Goal: Communication & Community: Answer question/provide support

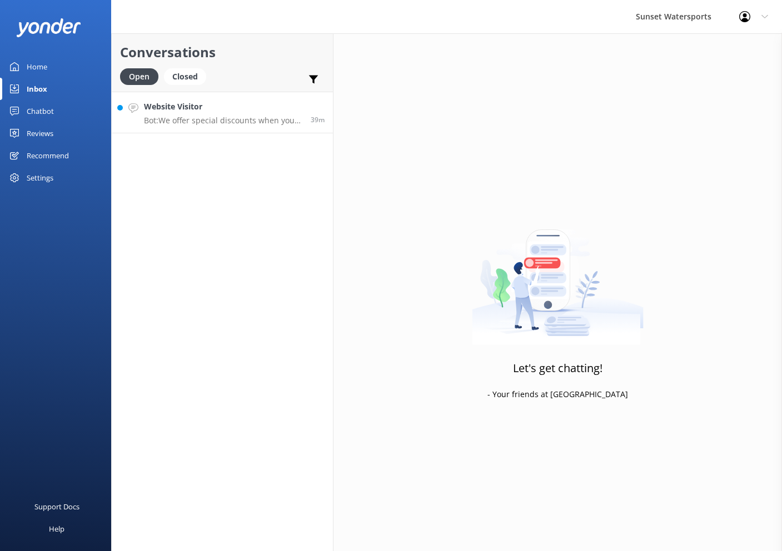
click at [239, 127] on link "Website Visitor Bot: We offer special discounts when you book multiple trips. A…" at bounding box center [222, 113] width 221 height 42
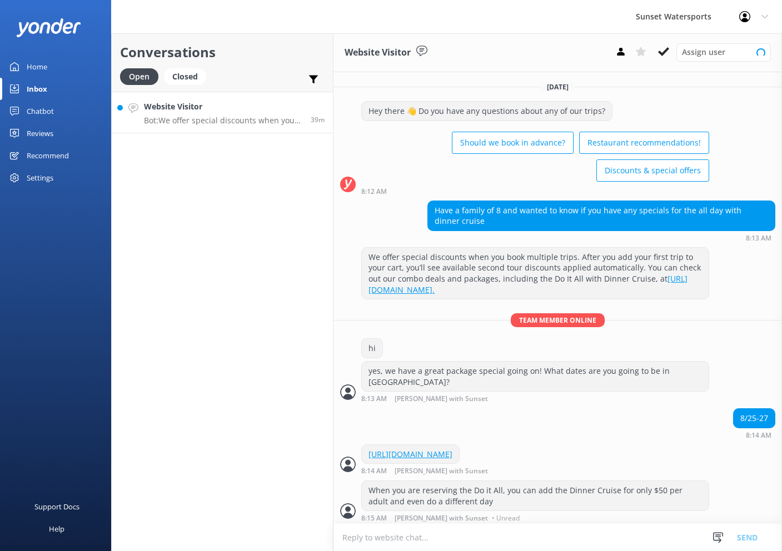
scroll to position [91, 0]
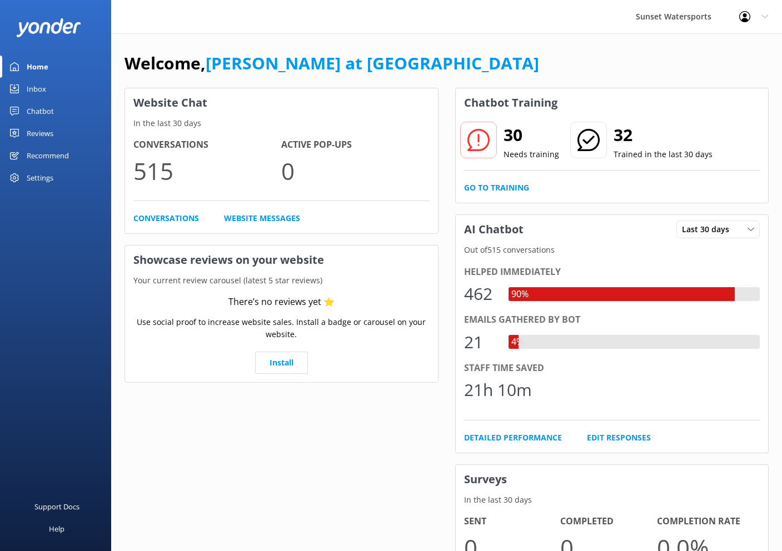
click at [53, 84] on link "Inbox" at bounding box center [55, 89] width 111 height 22
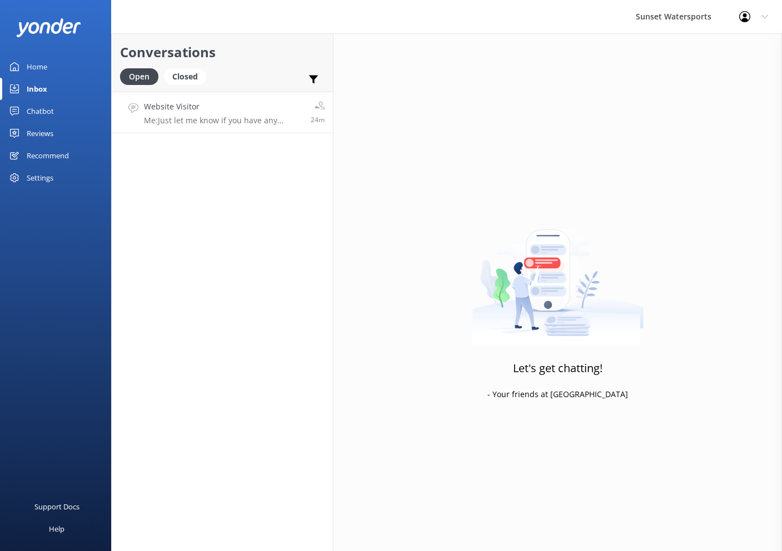
click at [267, 92] on link "Website Visitor Me: Just let me know if you have any questions about the activi…" at bounding box center [222, 113] width 221 height 42
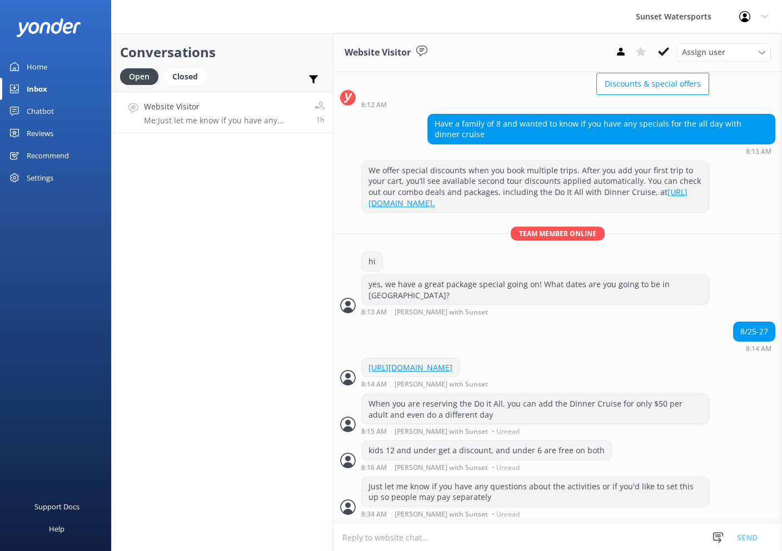
click at [156, 164] on div "Conversations Open Closed Important Assigned to me Unassigned Website Visitor M…" at bounding box center [222, 292] width 222 height 518
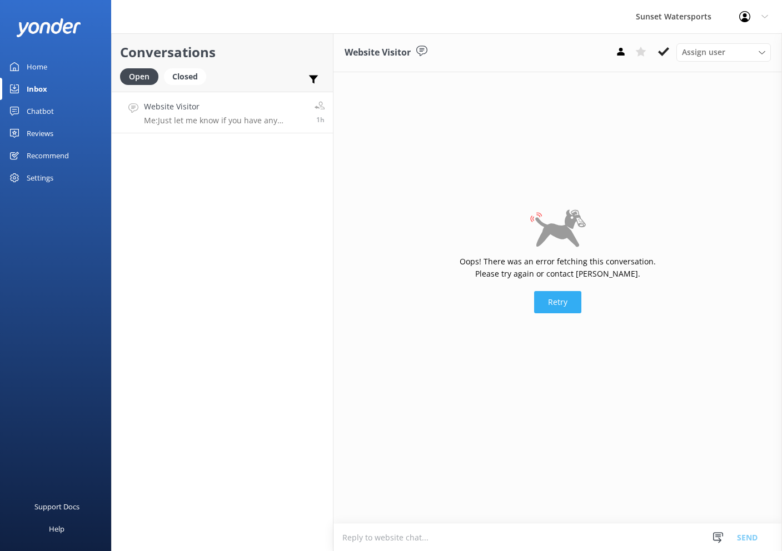
click at [560, 301] on button "Retry" at bounding box center [557, 302] width 47 height 22
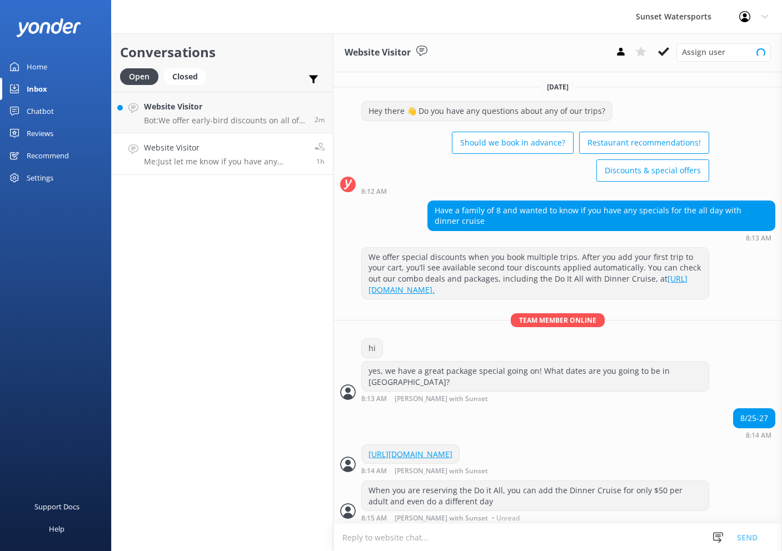
scroll to position [91, 0]
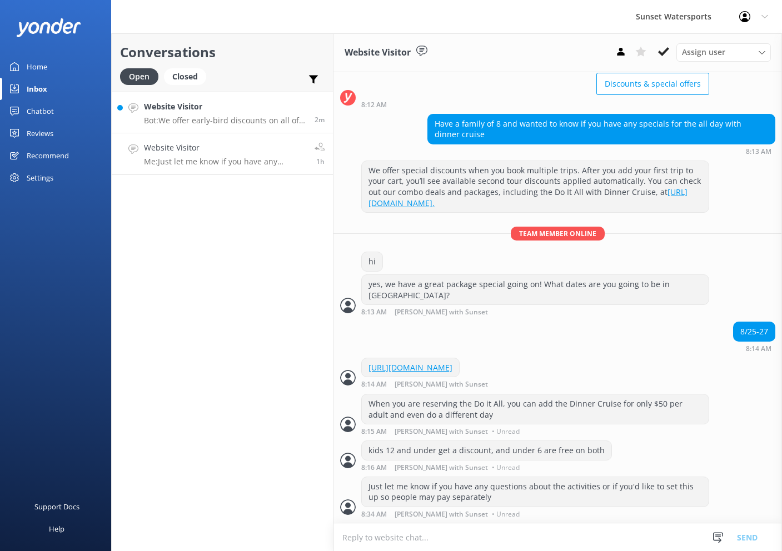
click at [220, 107] on h4 "Website Visitor" at bounding box center [225, 107] width 162 height 12
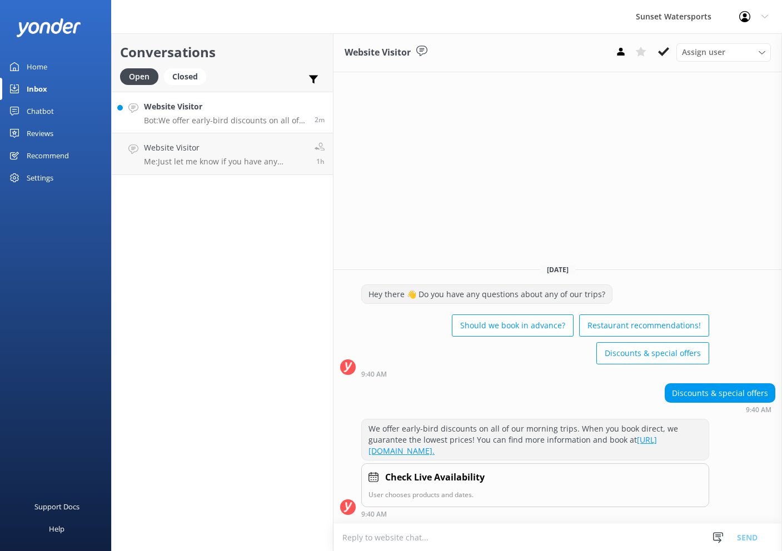
click at [520, 530] on textarea at bounding box center [557, 537] width 449 height 27
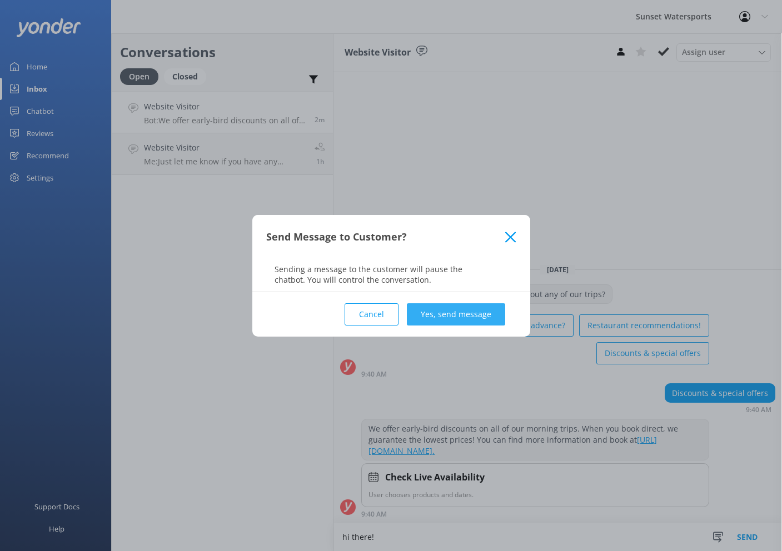
type textarea "hi there!"
click at [455, 315] on button "Yes, send message" at bounding box center [456, 314] width 98 height 22
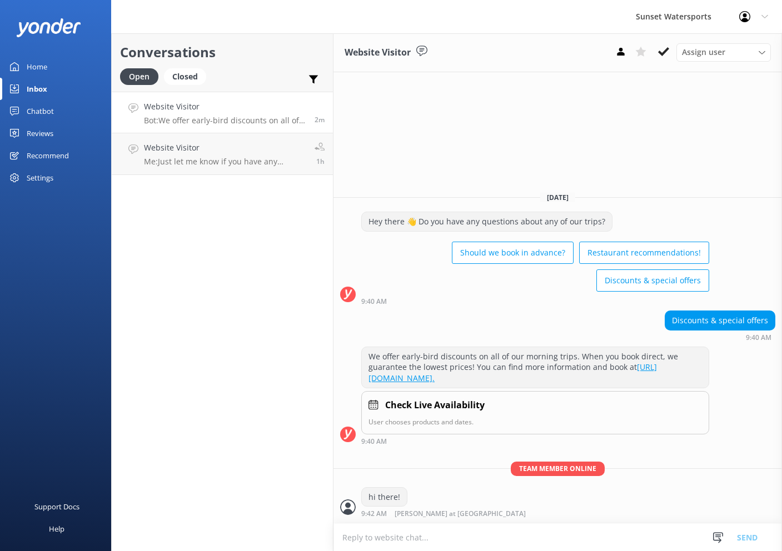
click at [475, 540] on textarea at bounding box center [557, 537] width 449 height 27
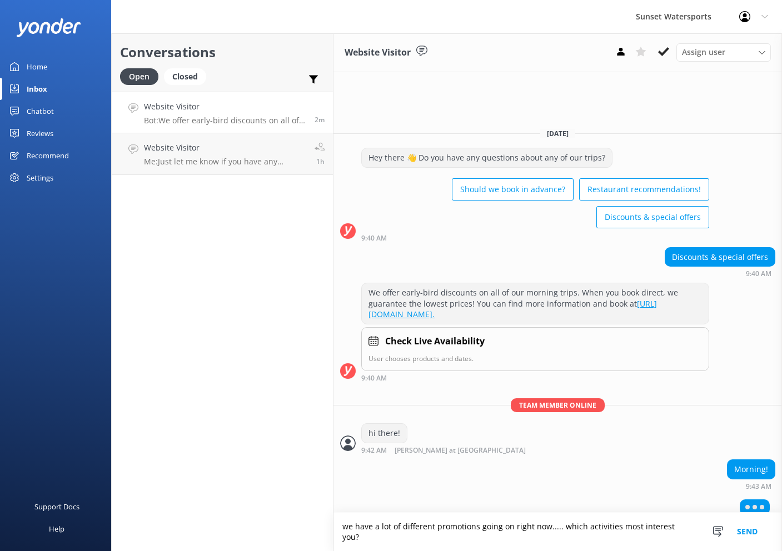
type textarea "we have a lot of different promotions going on right now..... which activities …"
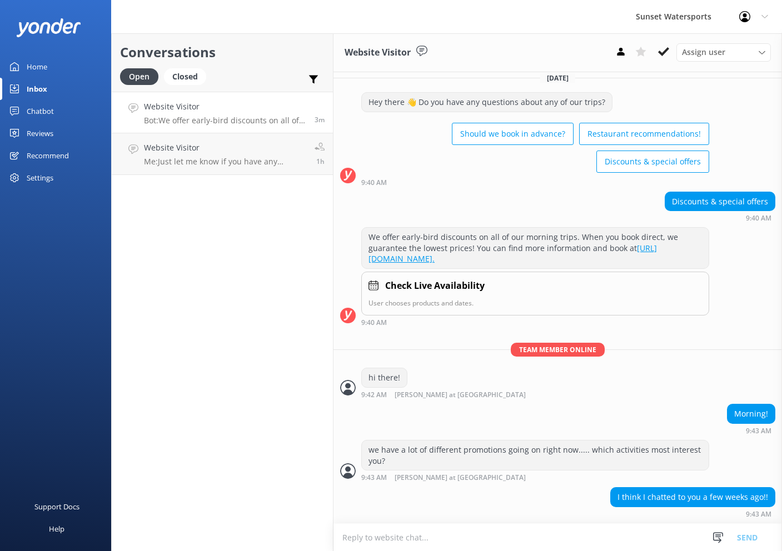
scroll to position [41, 0]
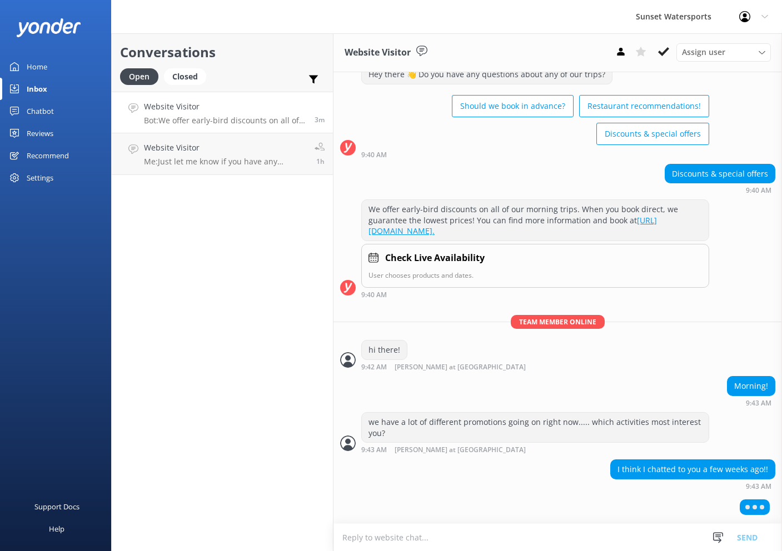
click at [601, 537] on textarea at bounding box center [557, 537] width 449 height 27
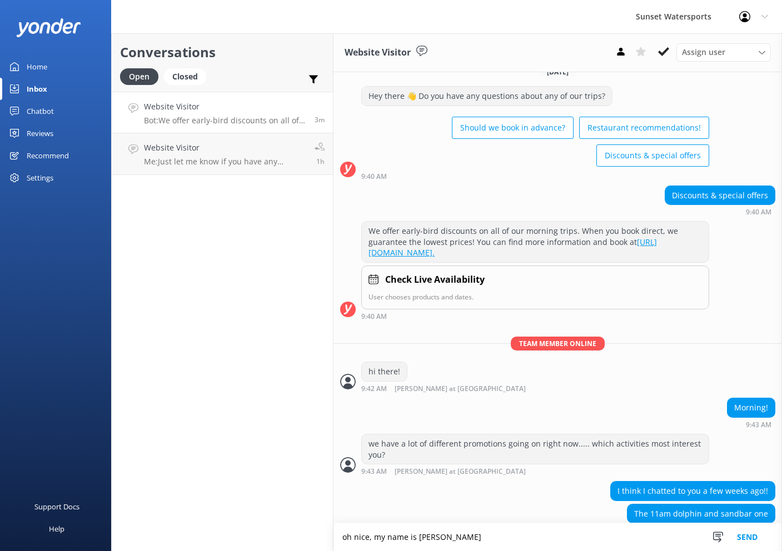
scroll to position [37, 0]
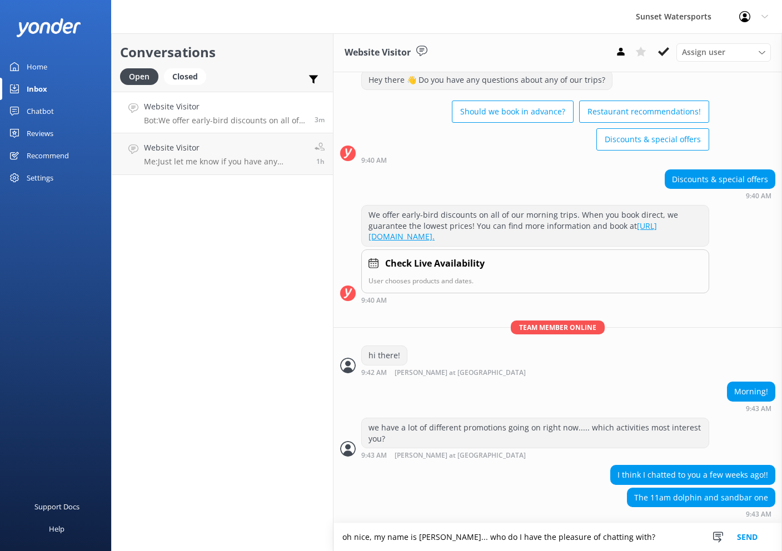
type textarea "oh nice, my name is Lucas... who do I have the pleasure of chatting with?"
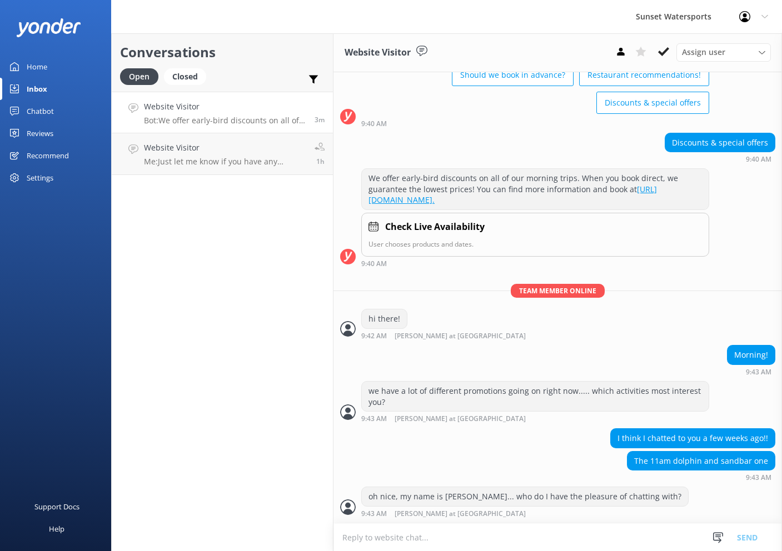
click at [524, 536] on textarea at bounding box center [557, 537] width 449 height 27
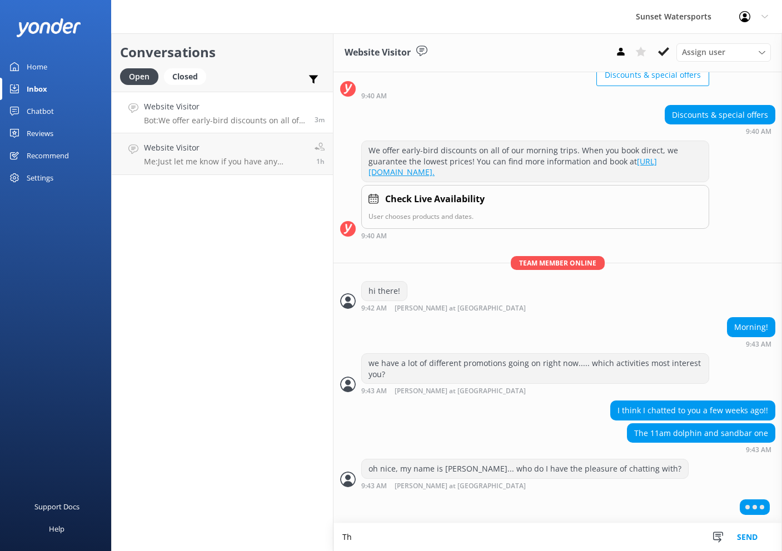
type textarea "T"
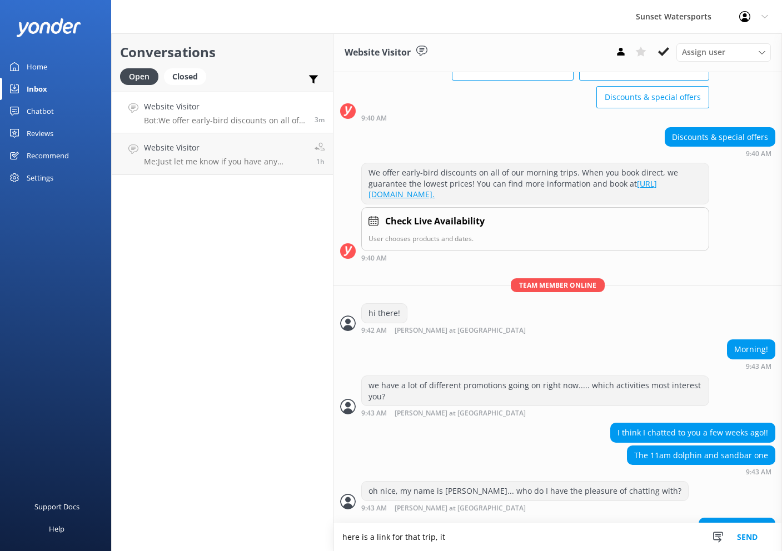
scroll to position [109, 0]
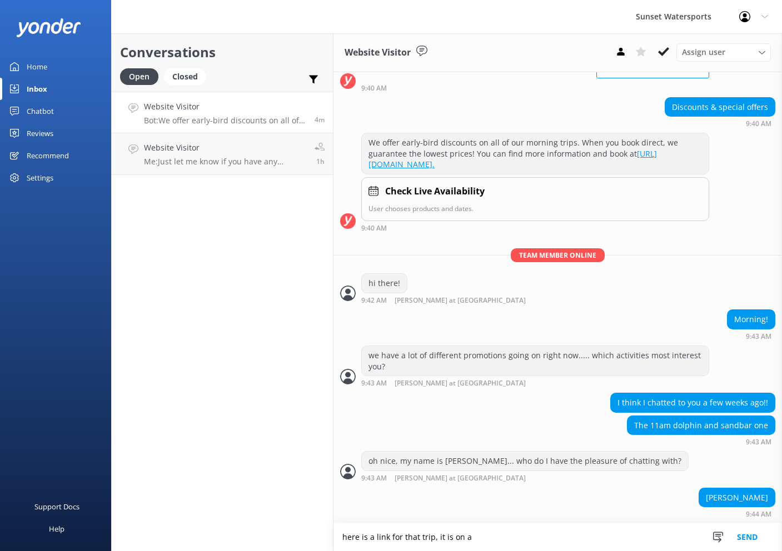
drag, startPoint x: 516, startPoint y: 543, endPoint x: 211, endPoint y: 525, distance: 305.1
click at [212, 525] on div "Conversations Open Closed Important Assigned to me Unassigned Website Visitor B…" at bounding box center [446, 292] width 671 height 518
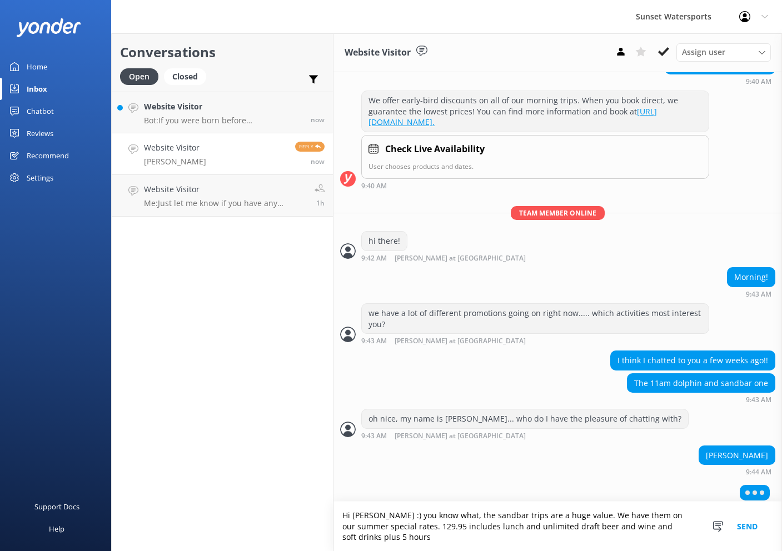
scroll to position [156, 0]
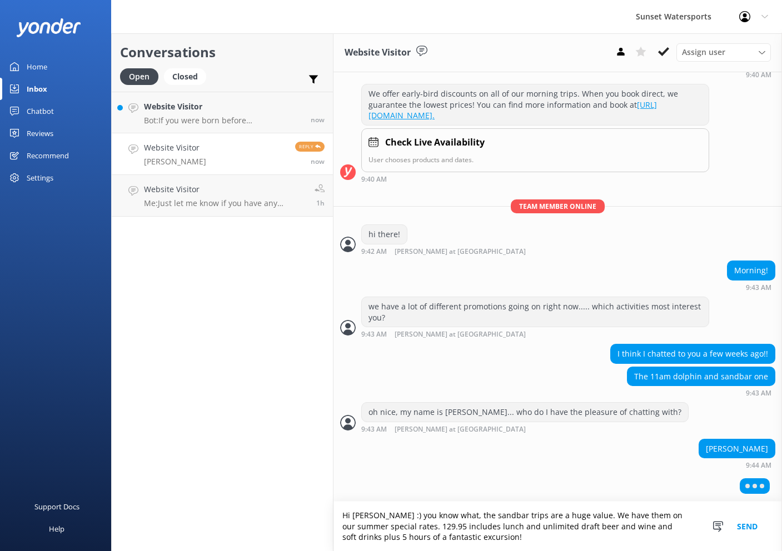
type textarea "Hi Chris :) you know what, the sandbar trips are a huge value. We have them on …"
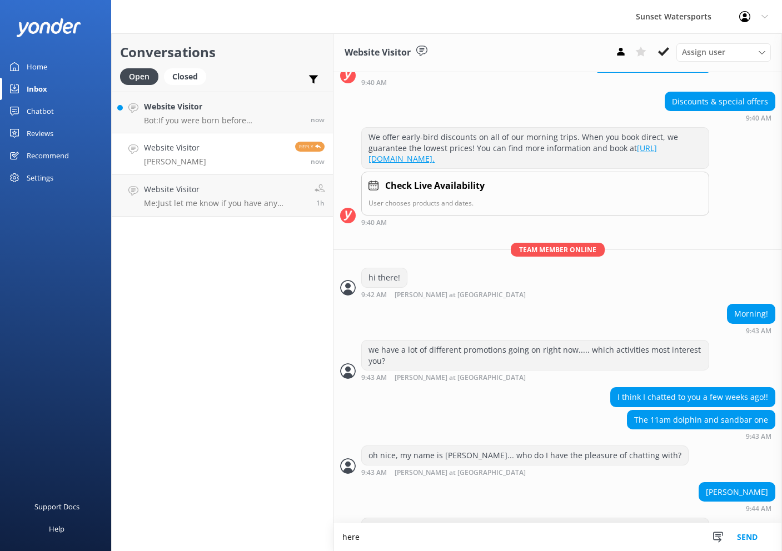
scroll to position [166, 0]
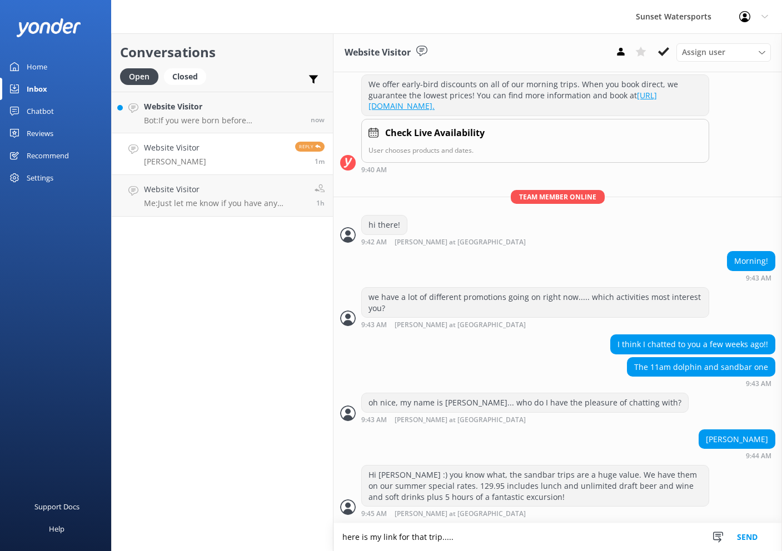
type textarea "here is my link for that trip....."
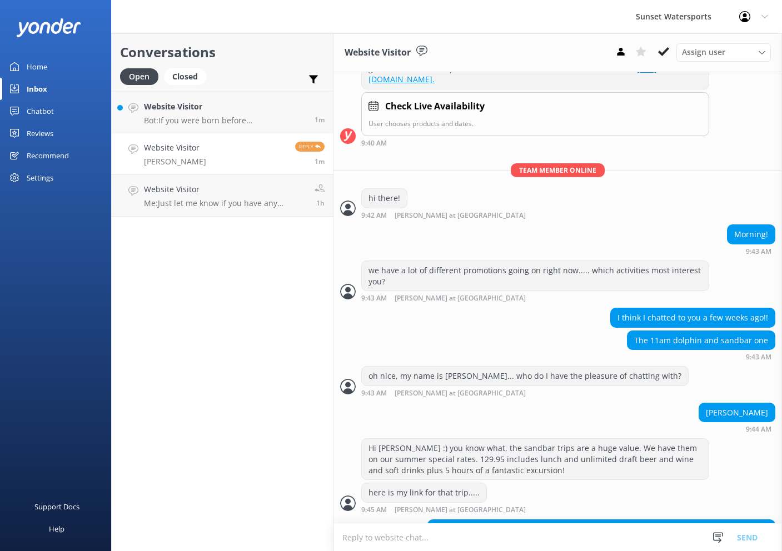
scroll to position [235, 0]
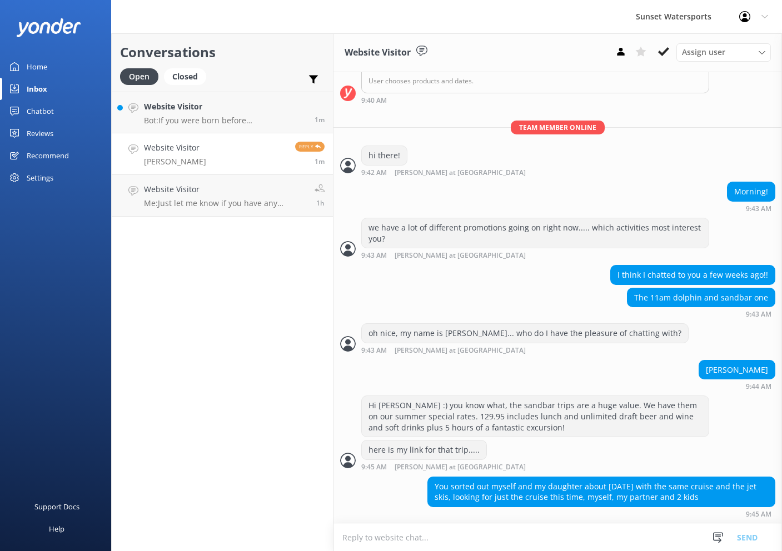
click at [493, 543] on textarea at bounding box center [557, 537] width 449 height 27
paste textarea "https://fareharbor.com/embeds/book/sunsetwatersportskeywest/items/459008/calend…"
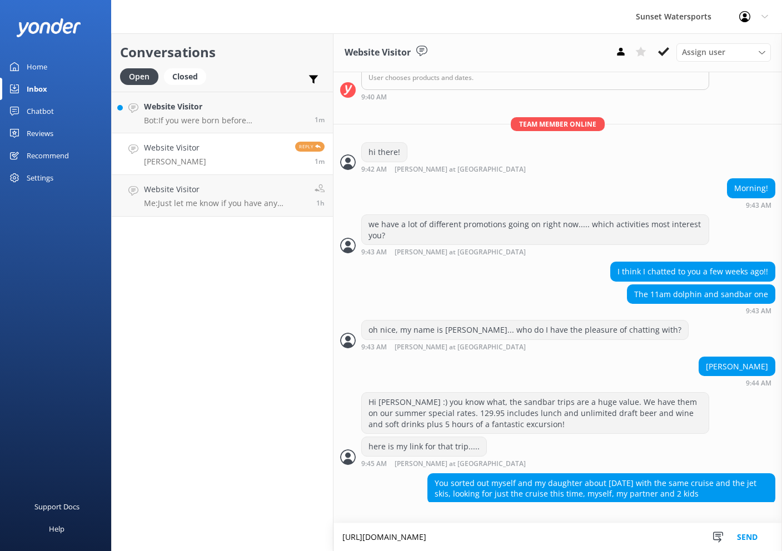
scroll to position [256, 0]
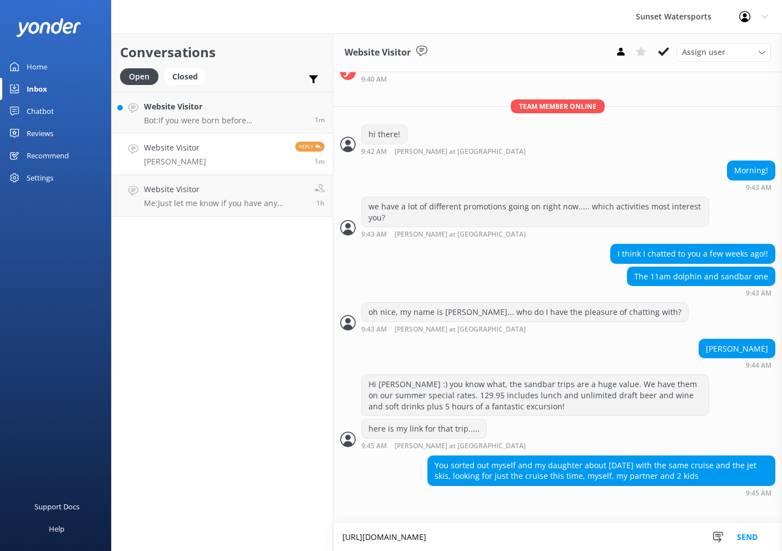
type textarea "https://fareharbor.com/embeds/book/sunsetwatersportskeywest/items/459008/calend…"
click at [762, 528] on button "Send" at bounding box center [747, 538] width 42 height 28
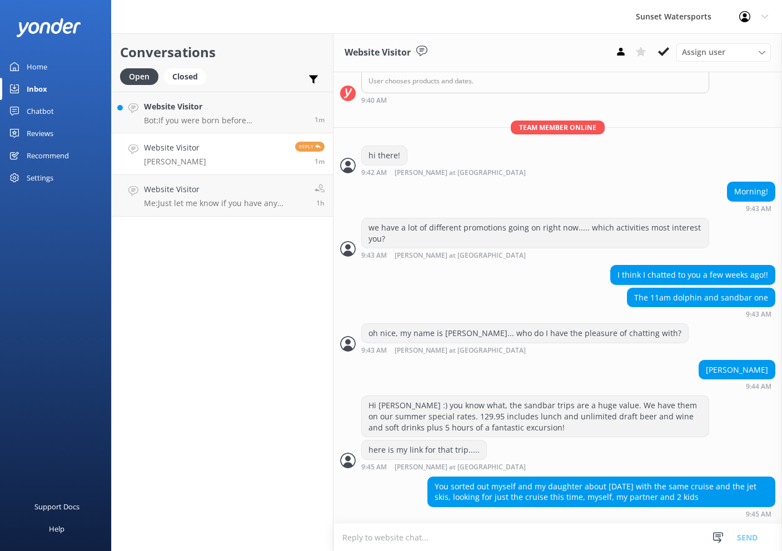
click at [483, 533] on textarea at bounding box center [557, 537] width 449 height 27
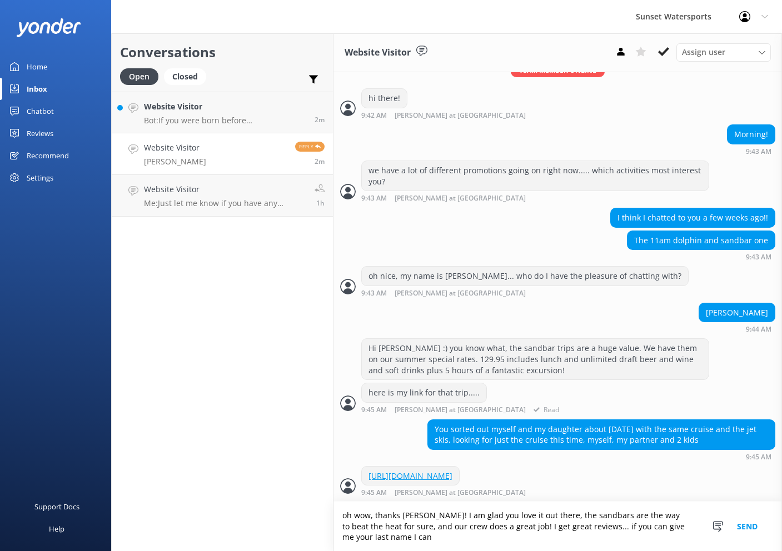
scroll to position [312, 0]
type textarea "oh wow, thanks Chris! I am glad you love it out there, the sandbars are the way…"
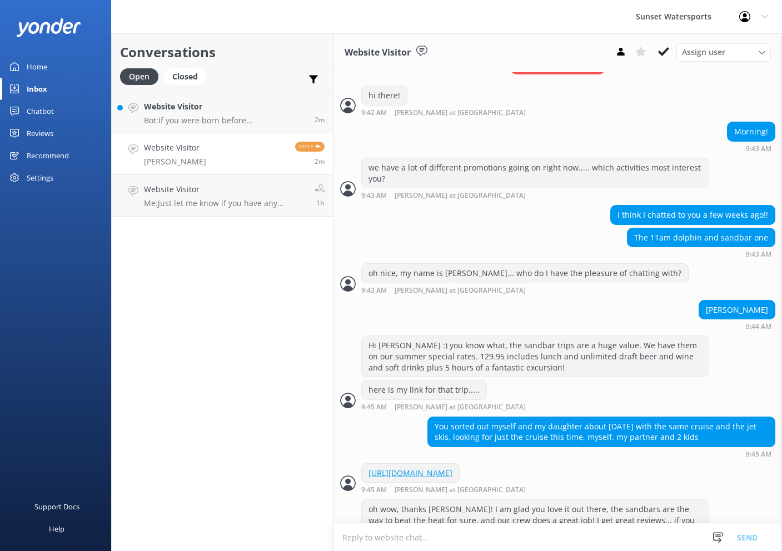
scroll to position [349, 0]
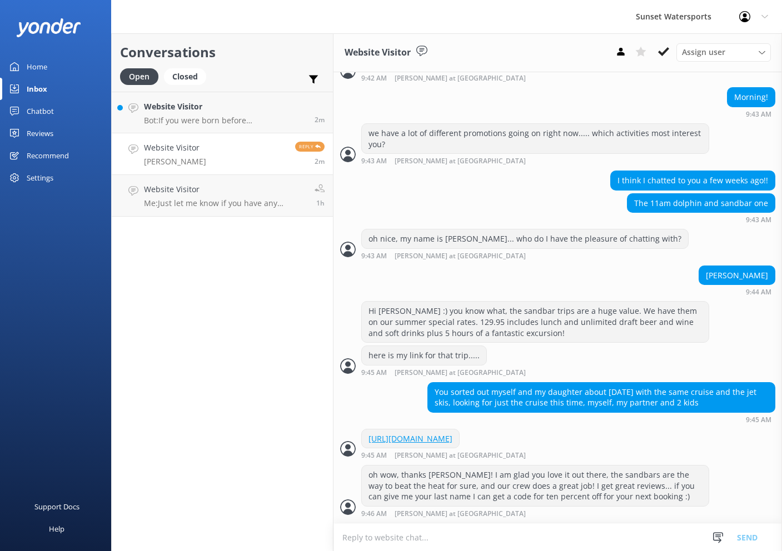
click at [483, 536] on textarea at bounding box center [557, 537] width 449 height 27
click at [239, 117] on p "Bot: If you were born before January 1, 1988, you do not need a special permit …" at bounding box center [225, 121] width 162 height 10
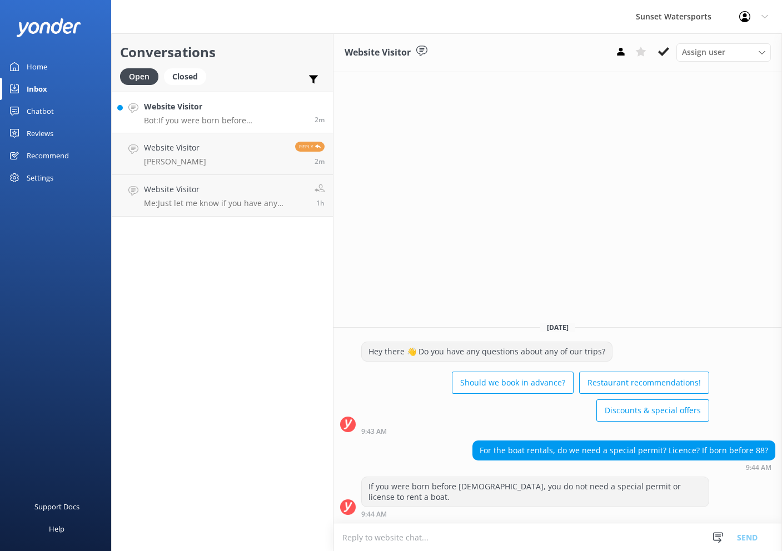
click at [456, 537] on textarea at bounding box center [557, 537] width 449 height 27
type textarea "b"
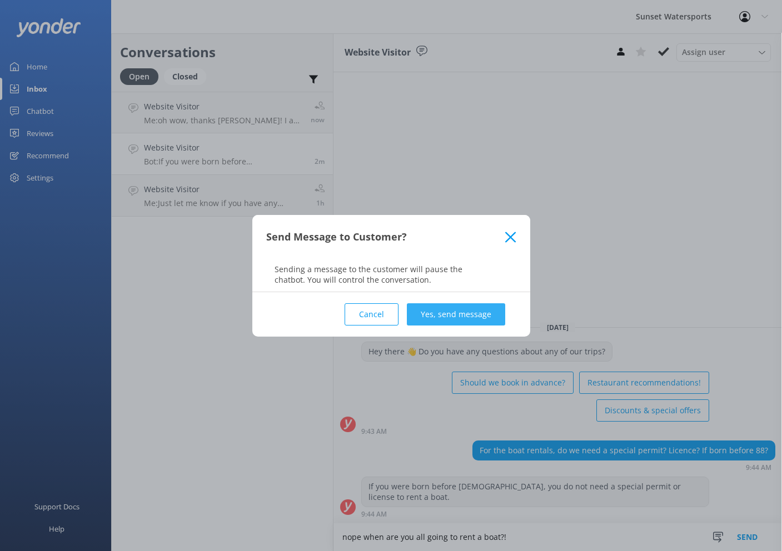
type textarea "nope when are you all going to rent a boat?!"
click at [476, 306] on button "Yes, send message" at bounding box center [456, 314] width 98 height 22
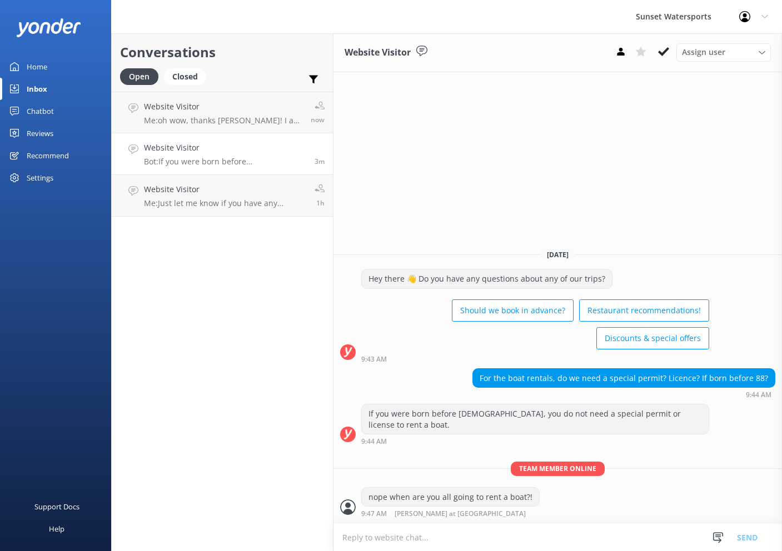
click at [578, 281] on div "Hey there 👋 Do you have any questions about any of our trips?" at bounding box center [487, 279] width 250 height 19
drag, startPoint x: 497, startPoint y: 544, endPoint x: 496, endPoint y: 537, distance: 6.8
click at [497, 543] on textarea at bounding box center [557, 537] width 449 height 27
click at [242, 116] on p "Me: oh wow, thanks Chris! I am glad you love it out there, the sandbars are the…" at bounding box center [223, 121] width 158 height 10
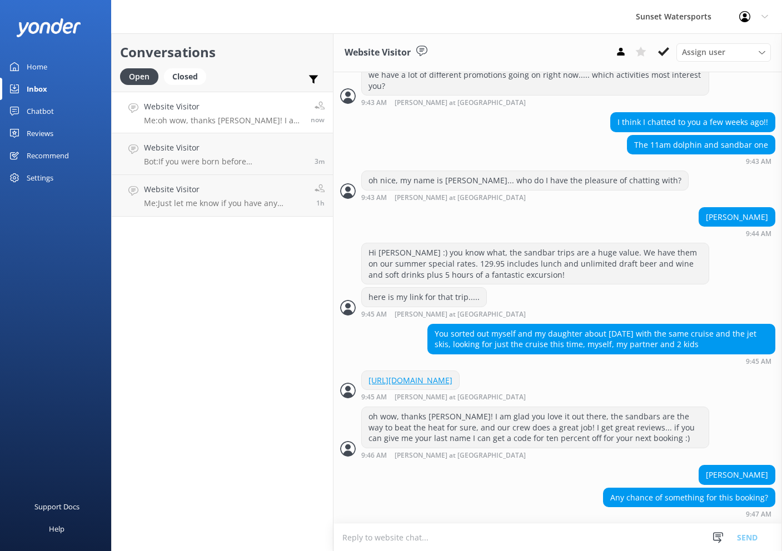
click at [495, 539] on textarea at bounding box center [557, 537] width 449 height 27
type textarea "yes let me take a look for the code to give you..."
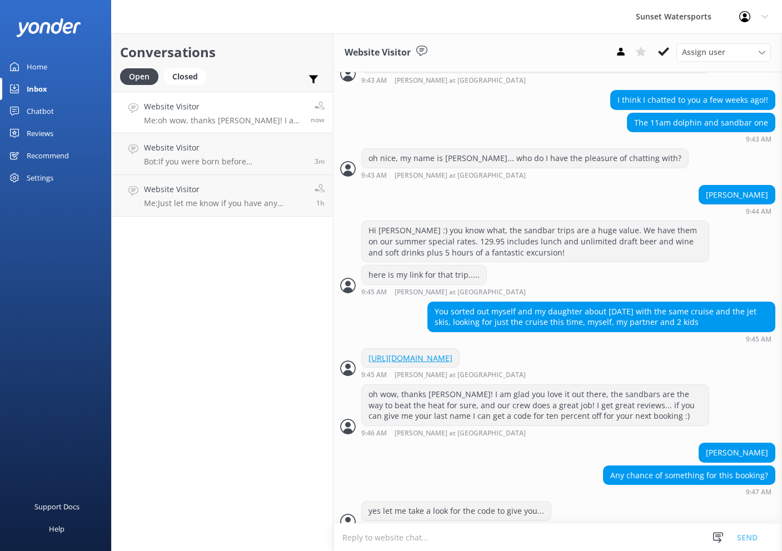
scroll to position [442, 0]
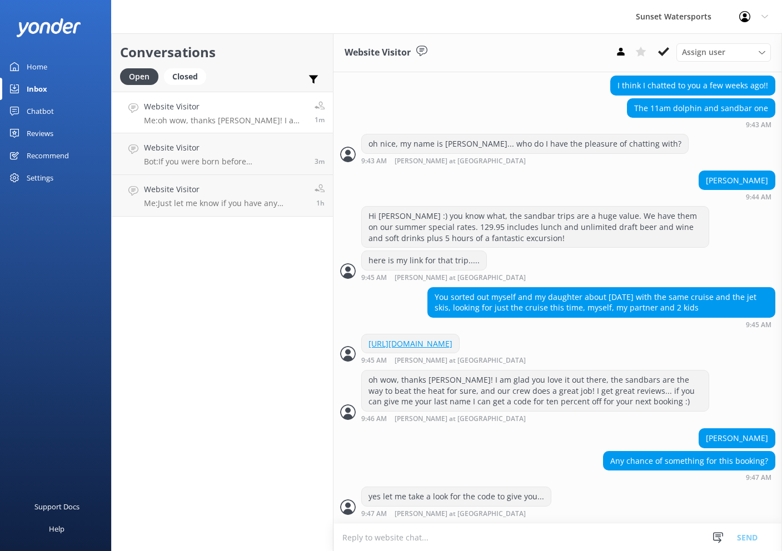
click at [517, 537] on textarea at bounding box center [557, 537] width 449 height 27
drag, startPoint x: 656, startPoint y: 533, endPoint x: 357, endPoint y: 532, distance: 299.0
click at [357, 532] on textarea "Chris please use my link there above and then use the code SUN10 since tha" at bounding box center [557, 538] width 449 height 28
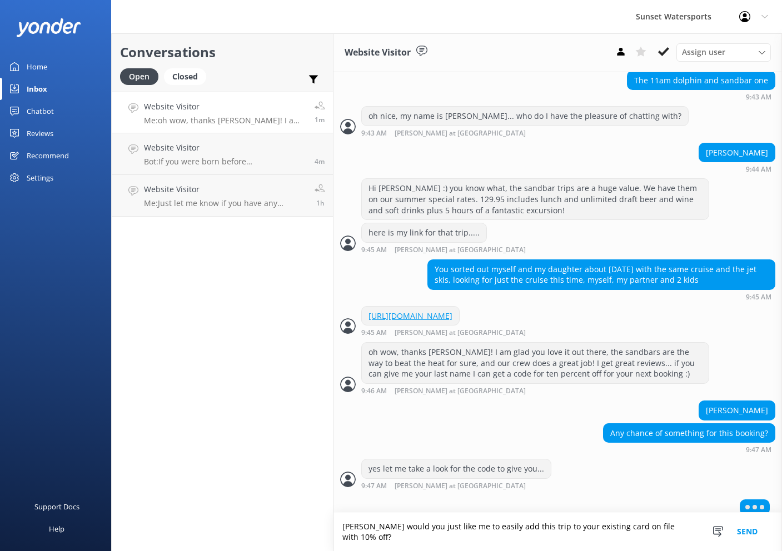
type textarea "Chris would you just like me to easily add this trip to your existing card on f…"
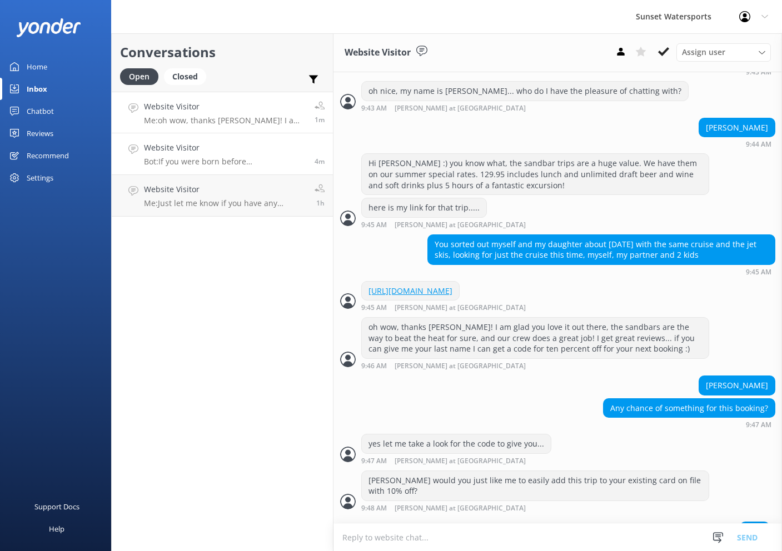
scroll to position [503, 0]
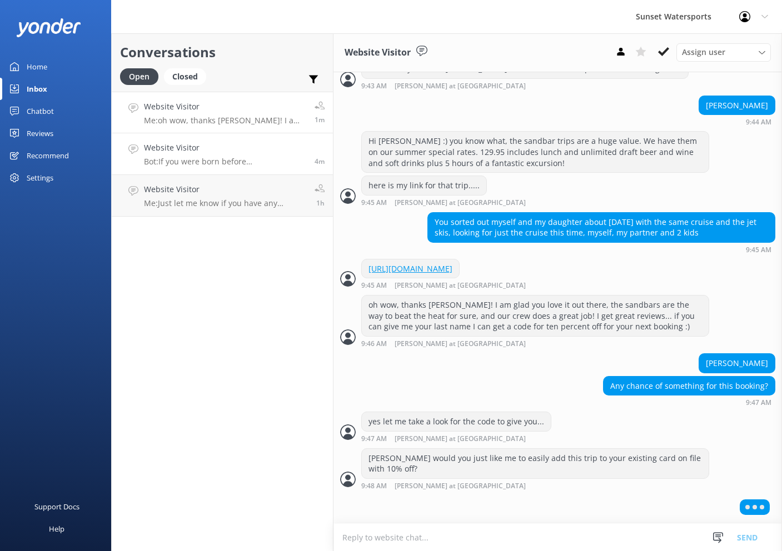
click at [248, 165] on p "Bot: If you were born before January 1, 1988, you do not need a special permit …" at bounding box center [225, 162] width 162 height 10
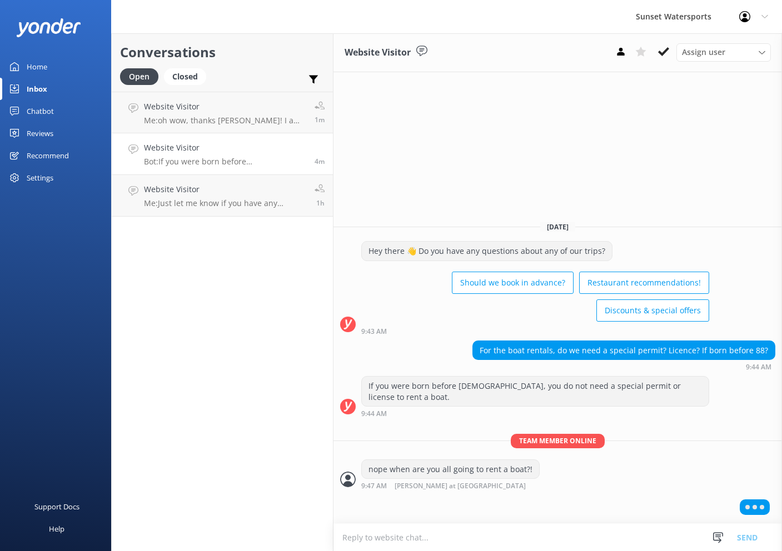
click at [475, 537] on textarea at bounding box center [557, 537] width 449 height 27
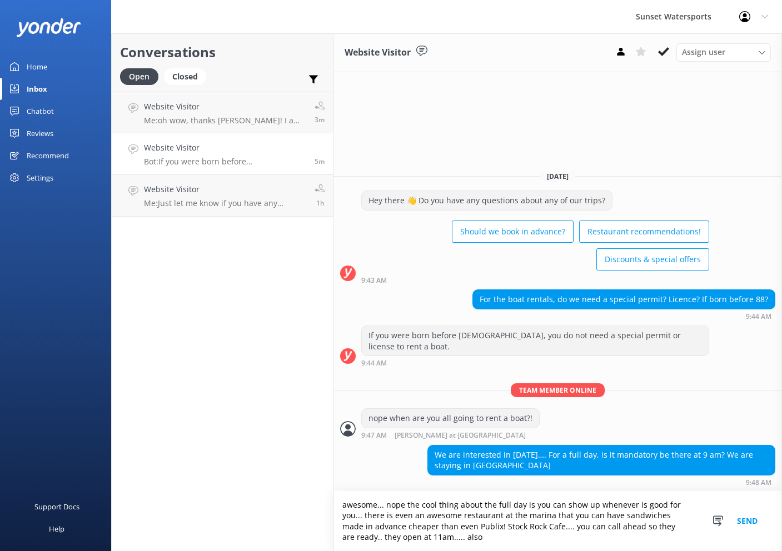
drag, startPoint x: 474, startPoint y: 545, endPoint x: 620, endPoint y: 518, distance: 148.6
click at [620, 518] on textarea "awesome... nope the cool thing about the full day is you can show up whenever i…" at bounding box center [557, 521] width 449 height 60
type textarea "awesome... nope the cool thing about the full day is you can show up whenever i…"
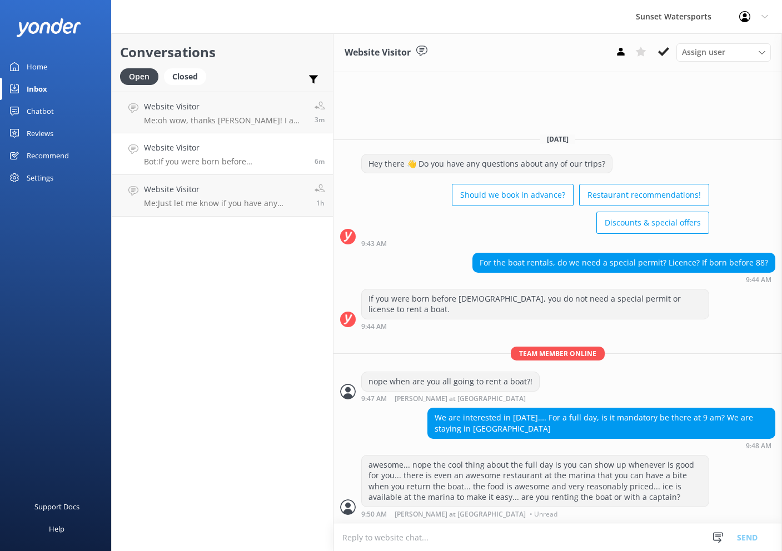
click at [470, 531] on textarea at bounding box center [557, 537] width 449 height 27
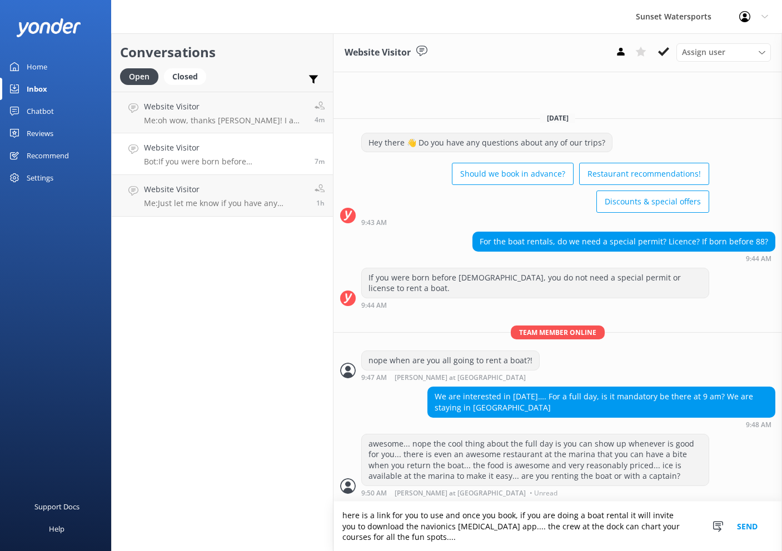
scroll to position [1, 0]
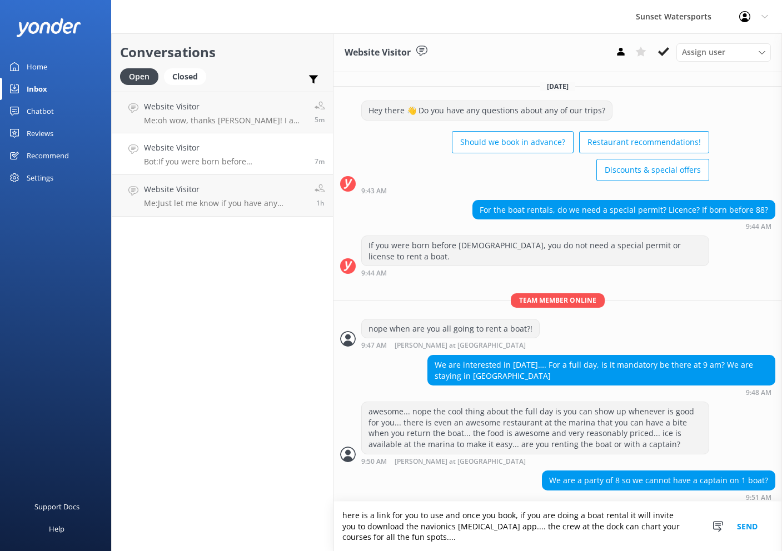
click at [402, 545] on textarea "here is a link for you to use and once you book, if you are doing a boat rental…" at bounding box center [557, 526] width 449 height 49
type textarea "here is a link for you to use and once you book, if you are doing a boat rental…"
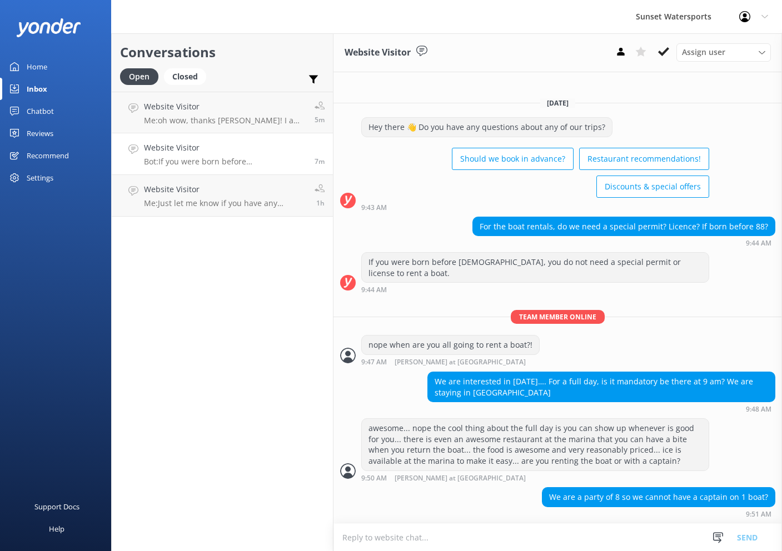
scroll to position [0, 1]
click at [405, 538] on textarea at bounding box center [557, 537] width 449 height 27
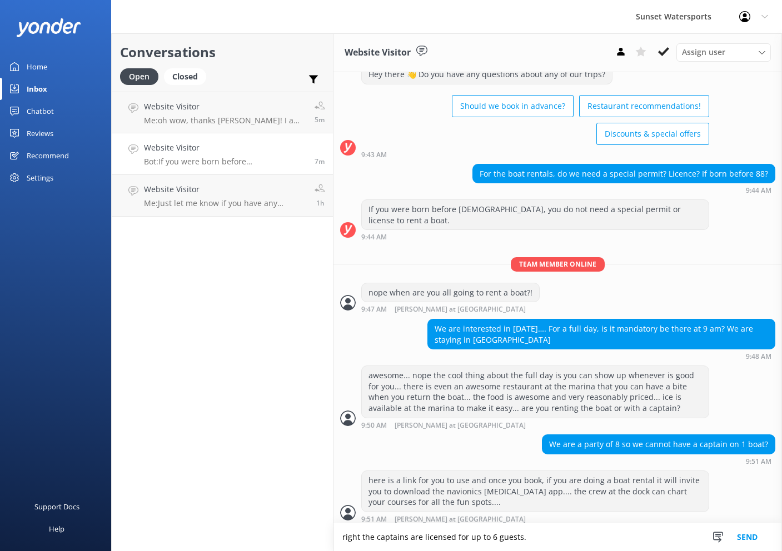
type textarea "right the captains are licensed for up to 6 guests."
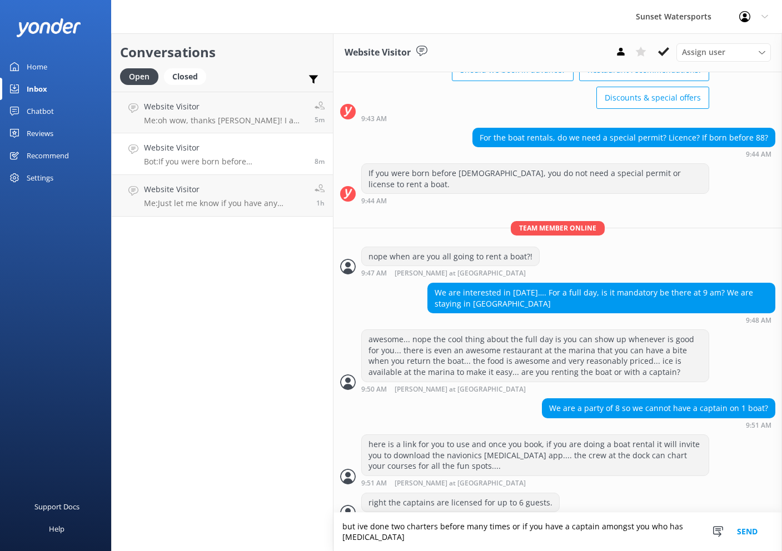
scroll to position [83, 0]
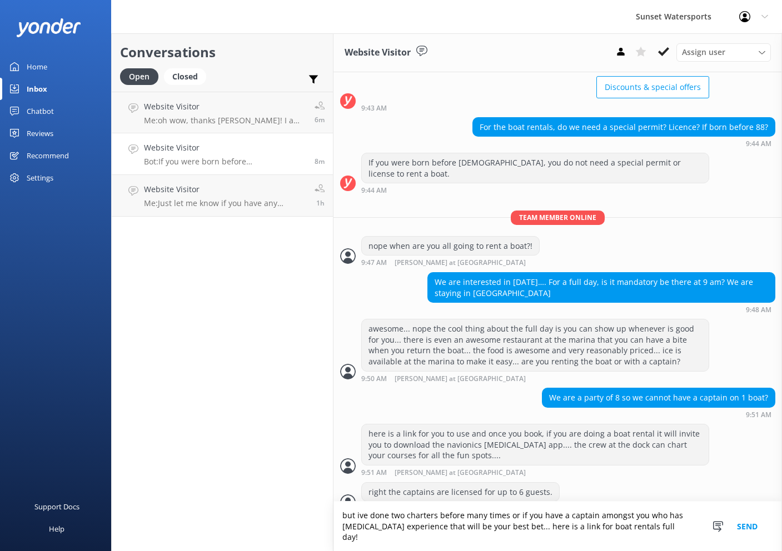
type textarea "but ive done two charters before many times or if you have a captain amongst yo…"
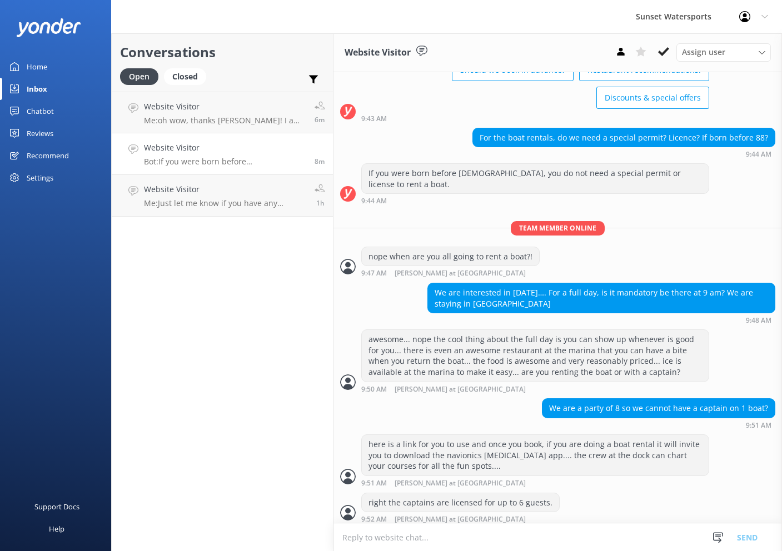
scroll to position [119, 0]
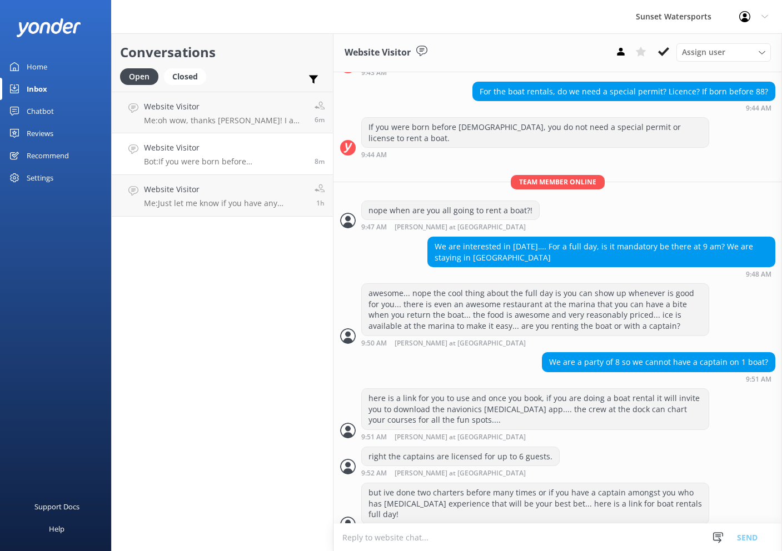
type textarea "https://fareharbor.com/embeds/book/sunsetwatersportskeywest/items/?flow=634298&…"
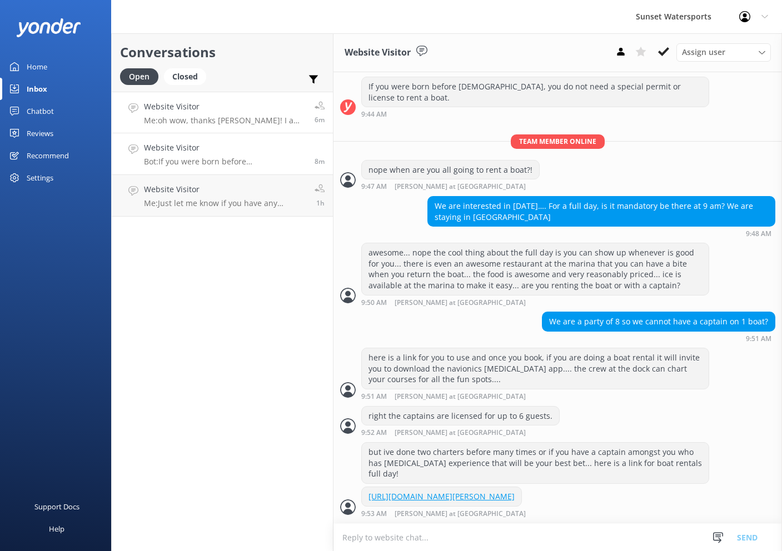
click at [228, 114] on div "Website Visitor Me: oh wow, thanks Chris! I am glad you love it out there, the …" at bounding box center [225, 113] width 162 height 24
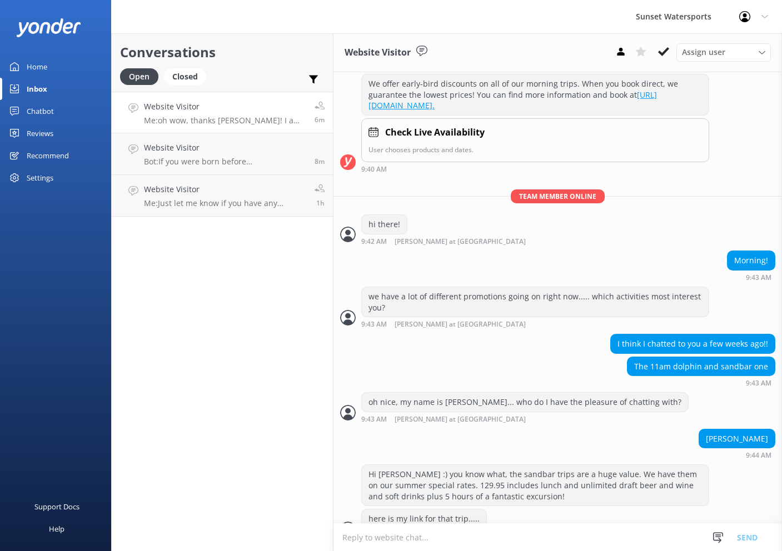
click at [583, 281] on div "Morning! 9:43 AM" at bounding box center [557, 266] width 449 height 31
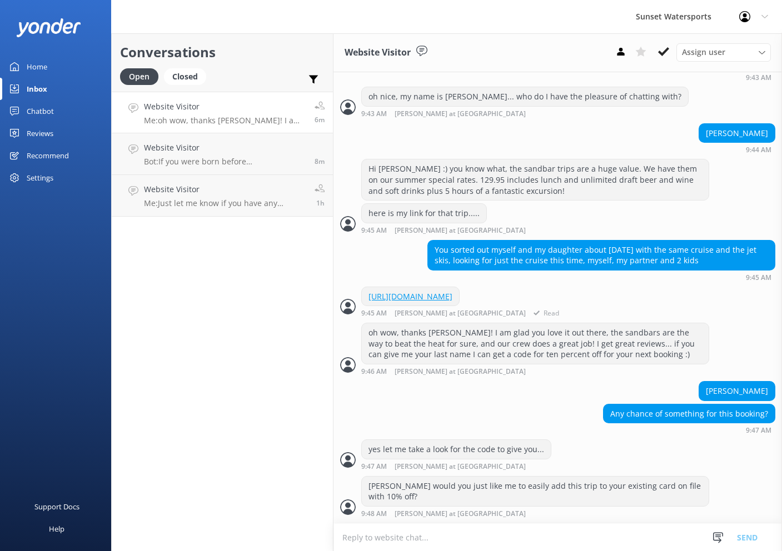
click at [459, 300] on div "https://fareharbor.com/embeds/book/sunsetwatersportskeywest/items/459008/calend…" at bounding box center [410, 296] width 97 height 19
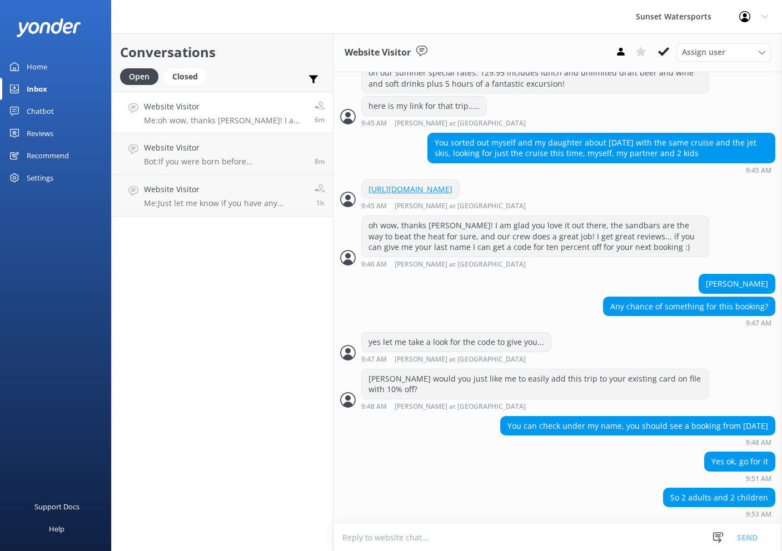
scroll to position [585, 0]
click at [535, 526] on textarea at bounding box center [557, 537] width 449 height 27
type textarea "ok whi8ch date sorry"
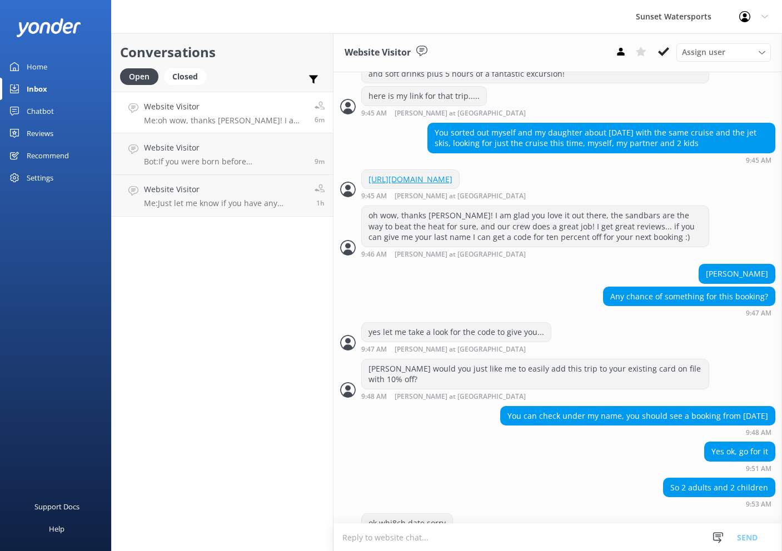
scroll to position [621, 0]
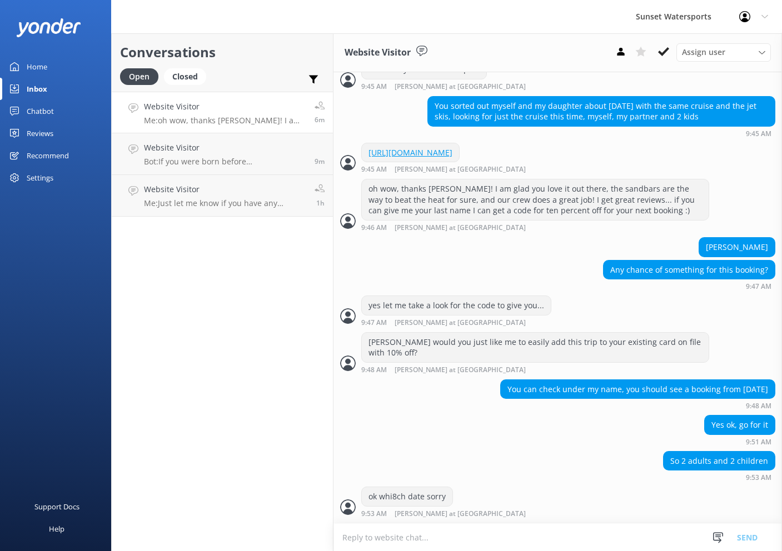
click at [426, 537] on textarea at bounding box center [557, 537] width 449 height 27
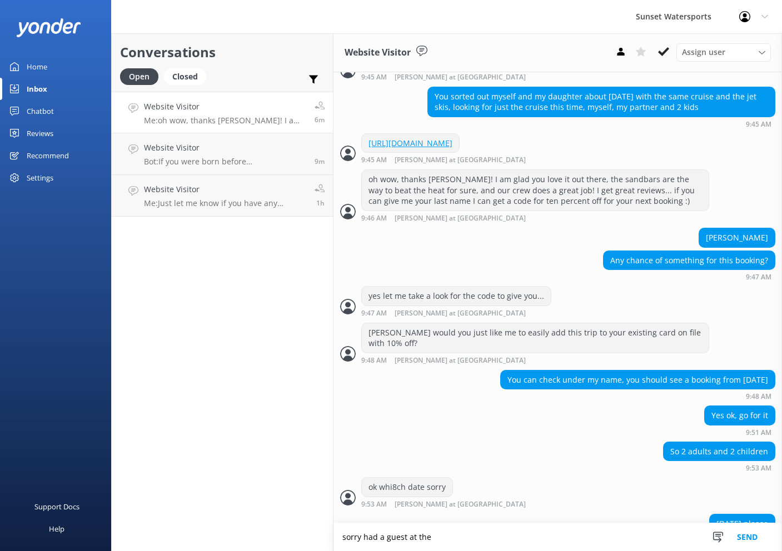
scroll to position [657, 0]
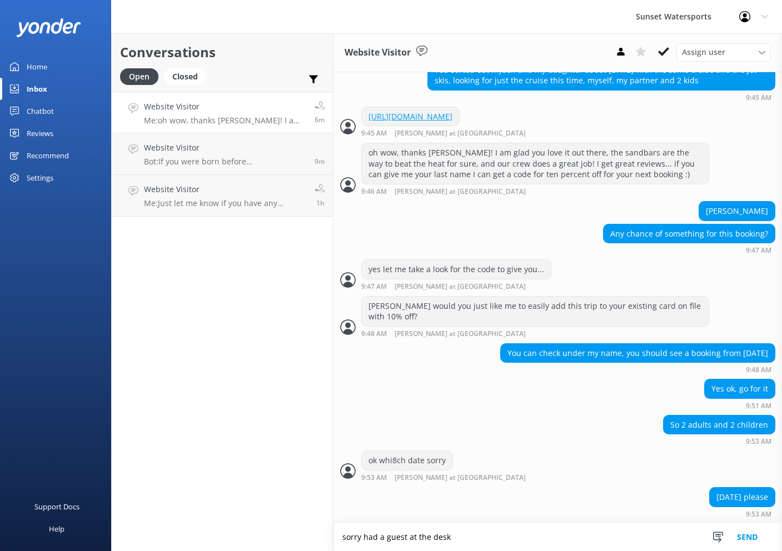
type textarea "sorry had a guest at the desk"
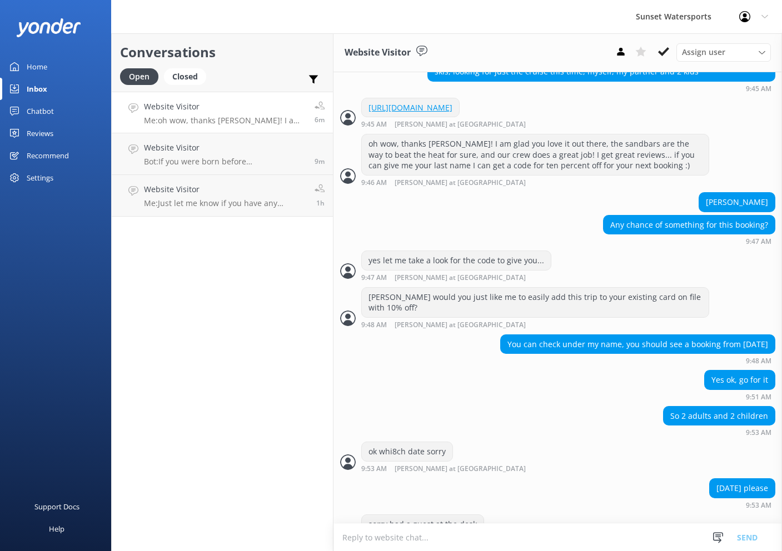
scroll to position [693, 0]
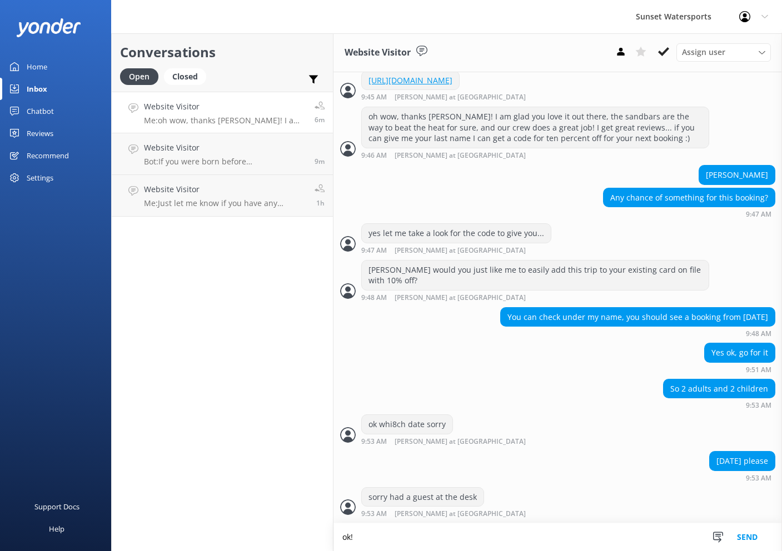
type textarea "ok!"
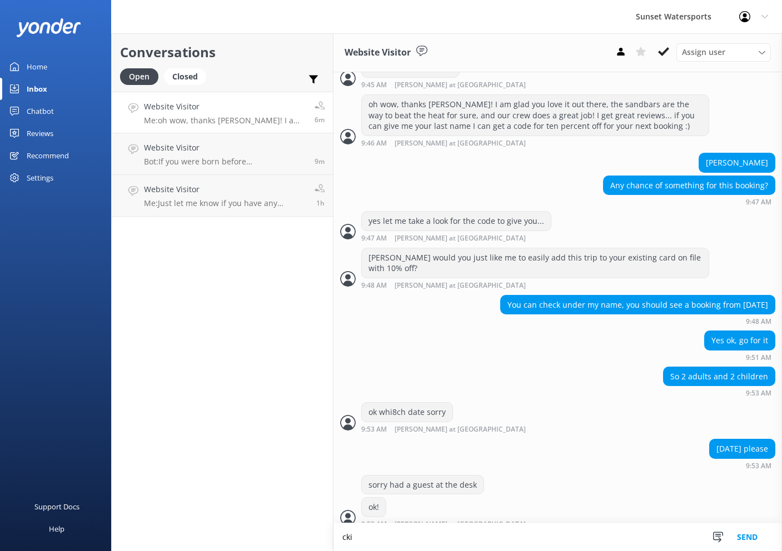
scroll to position [741, 0]
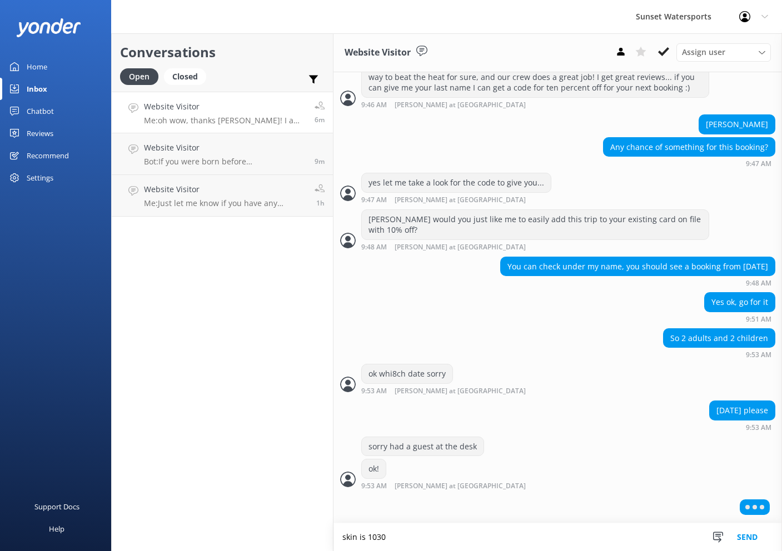
type textarea "skin is 1030"
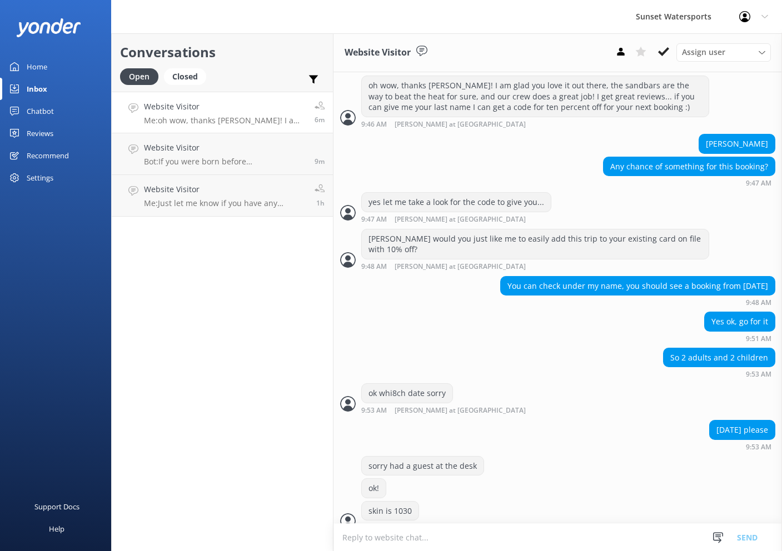
click at [419, 534] on textarea at bounding box center [557, 537] width 449 height 27
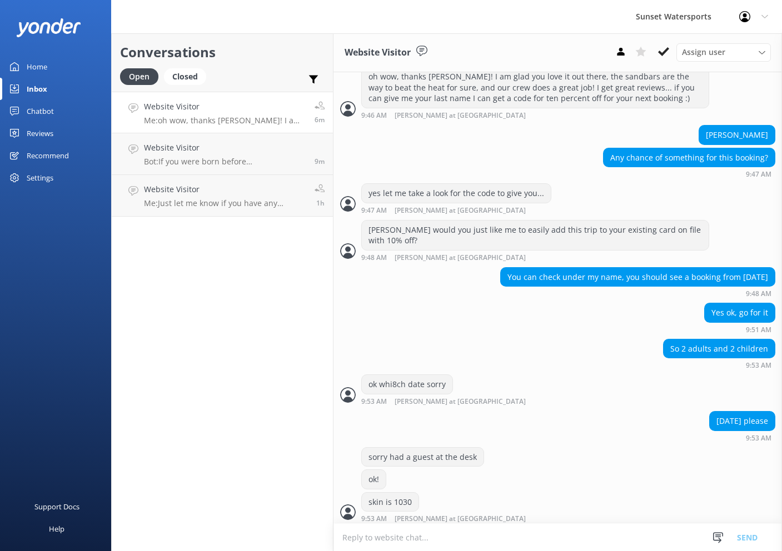
scroll to position [738, 0]
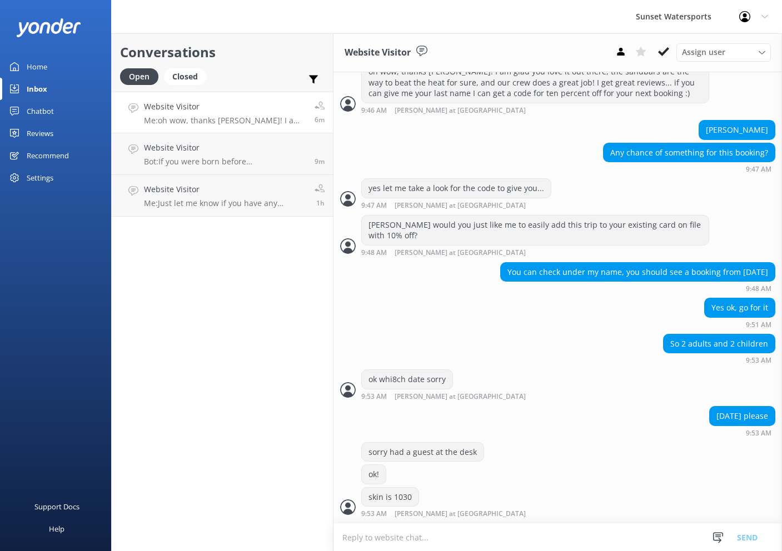
click at [428, 540] on textarea at bounding box center [557, 537] width 449 height 27
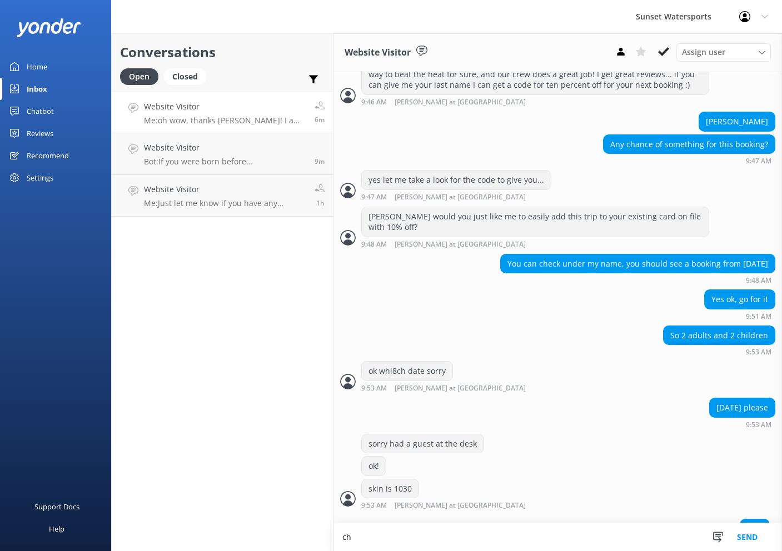
scroll to position [764, 0]
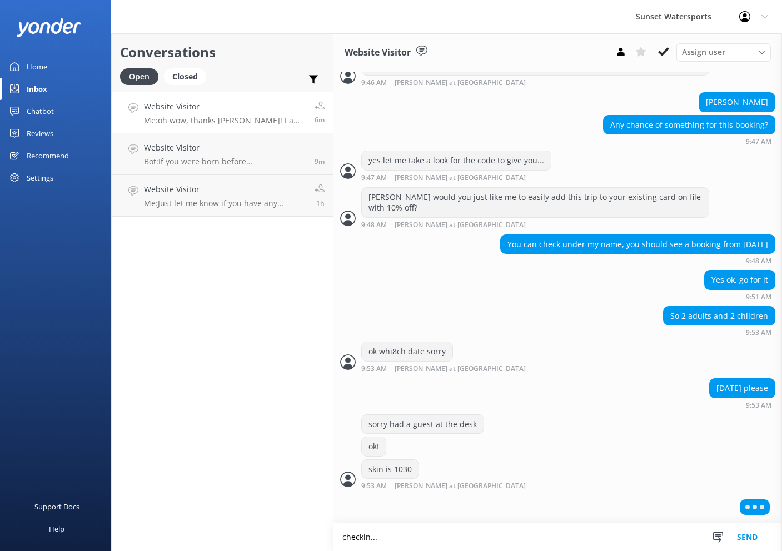
type textarea "checkin..."
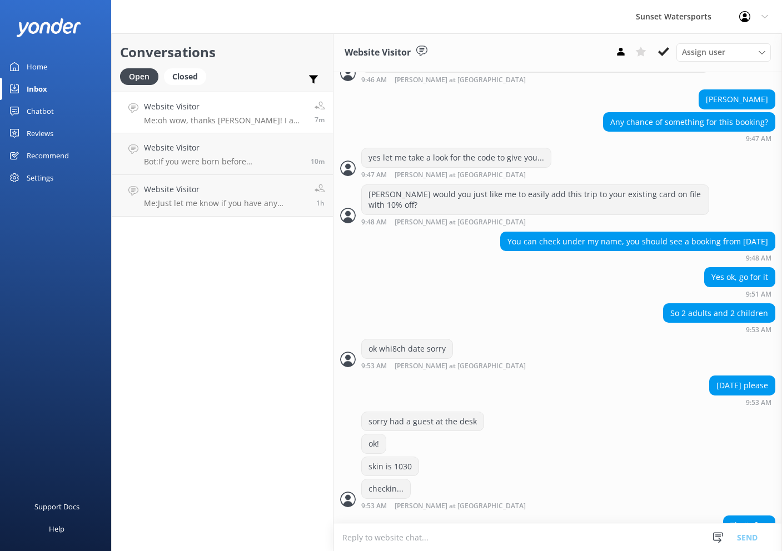
scroll to position [831, 0]
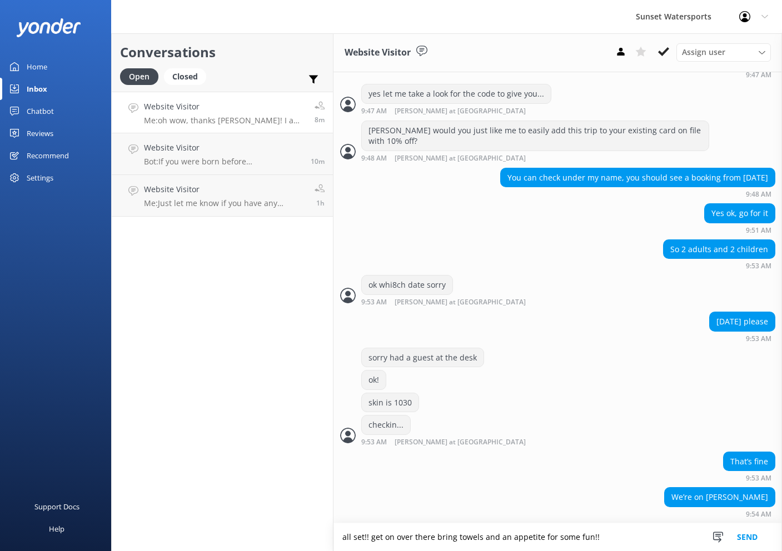
type textarea "all set!! get on over there bring towels and an appetite for some fun!!"
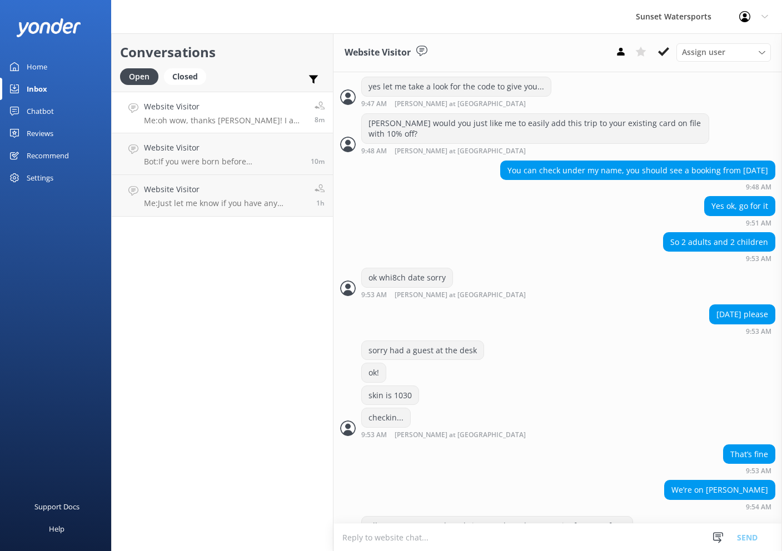
scroll to position [867, 0]
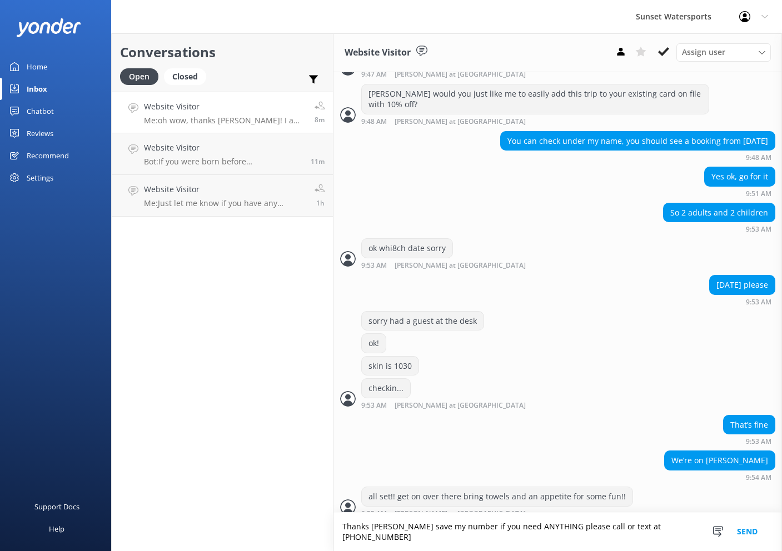
type textarea "Thanks Chris save my number if you need ANYTHING please call or text at 3058499…"
click at [739, 533] on button "Send" at bounding box center [747, 532] width 42 height 38
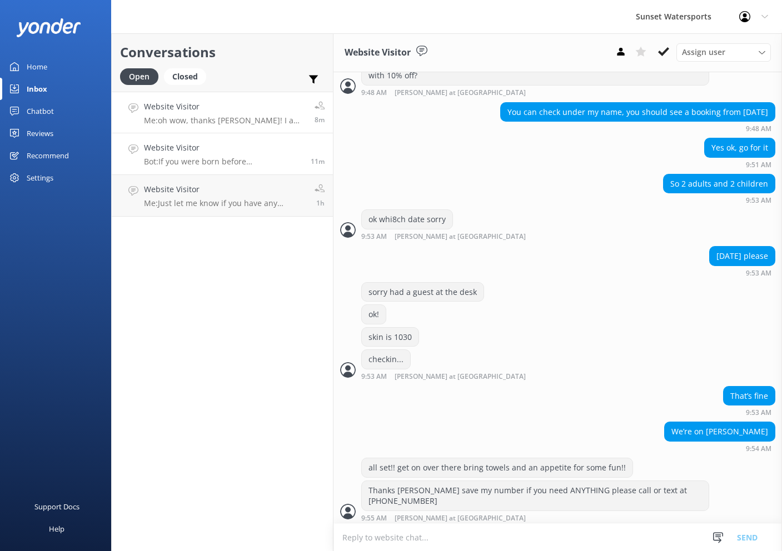
click at [237, 156] on div "Website Visitor Bot: If you were born before January 1, 1988, you do not need a…" at bounding box center [223, 154] width 158 height 24
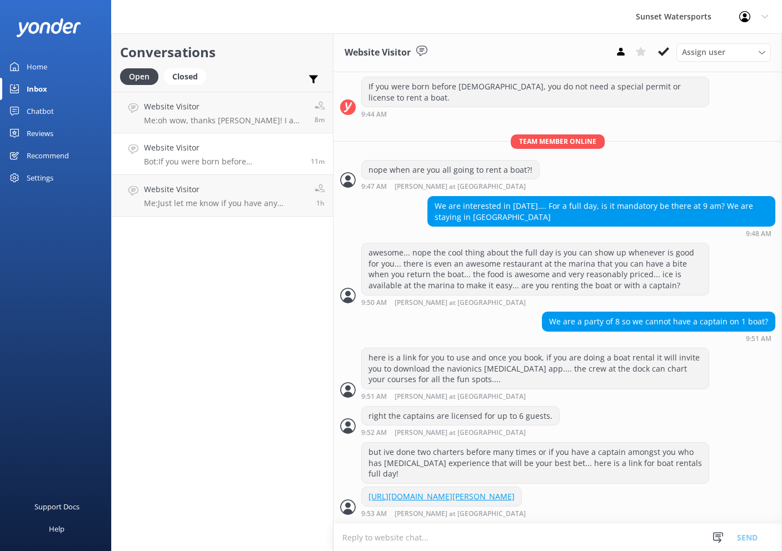
click at [522, 534] on textarea at bounding box center [557, 537] width 449 height 27
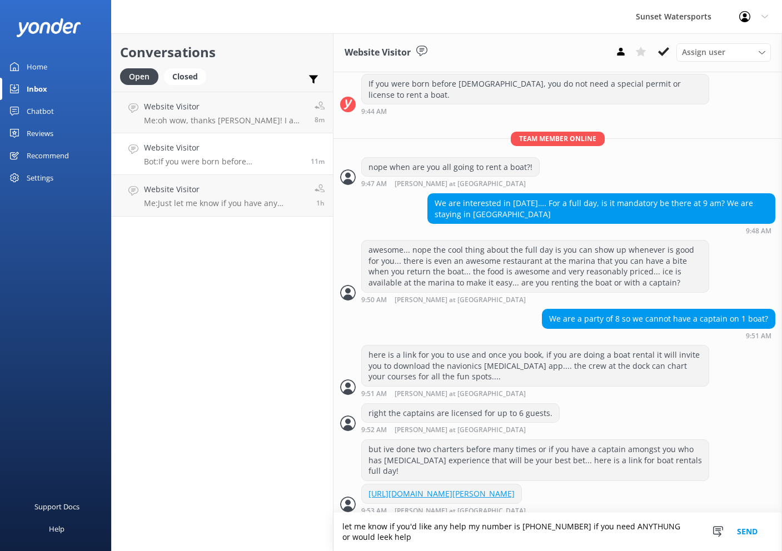
scroll to position [173, 0]
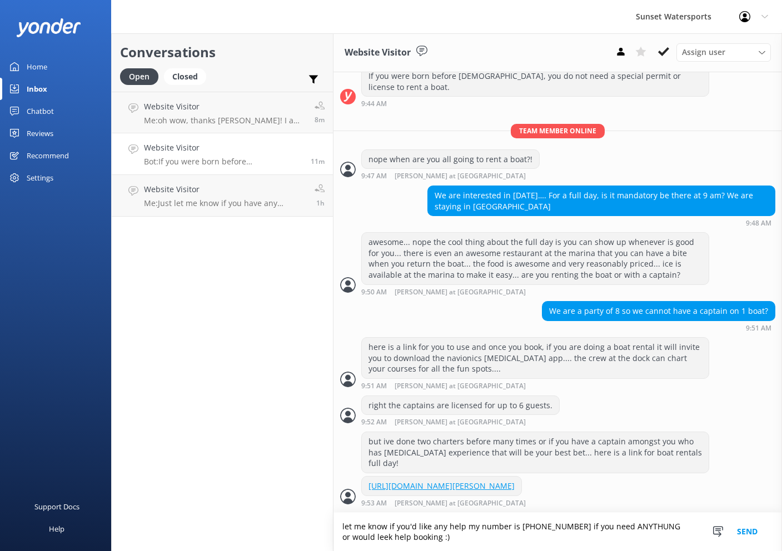
type textarea "let me know if you'd like any help my number is 3058499615 if you need ANYTHUNG…"
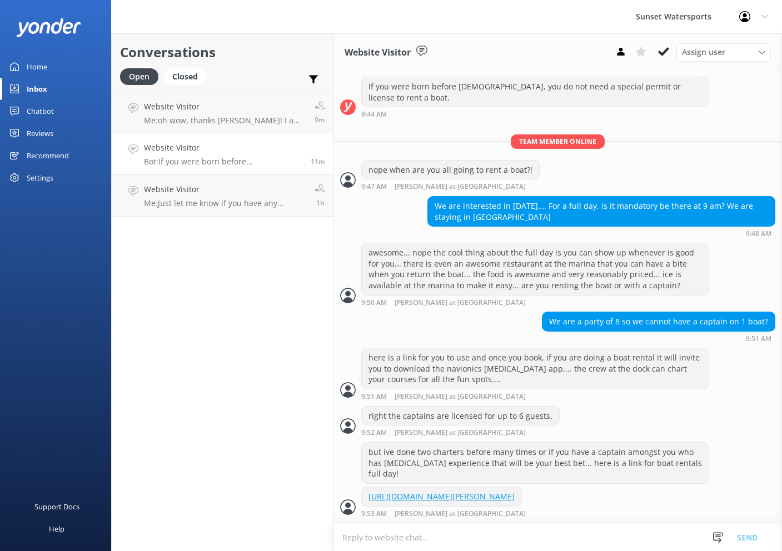
scroll to position [208, 0]
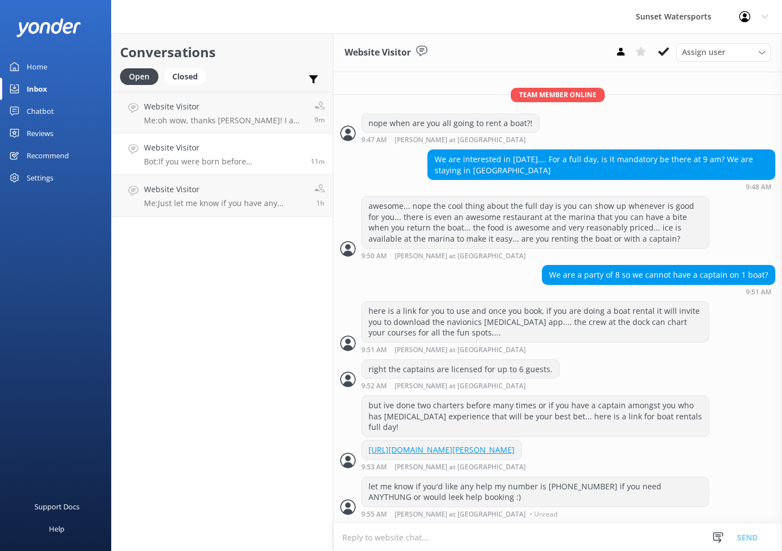
click at [260, 261] on div "Conversations Open Closed Important Assigned to me Unassigned Website Visitor M…" at bounding box center [222, 292] width 222 height 518
click at [227, 110] on h4 "Website Visitor" at bounding box center [223, 107] width 158 height 12
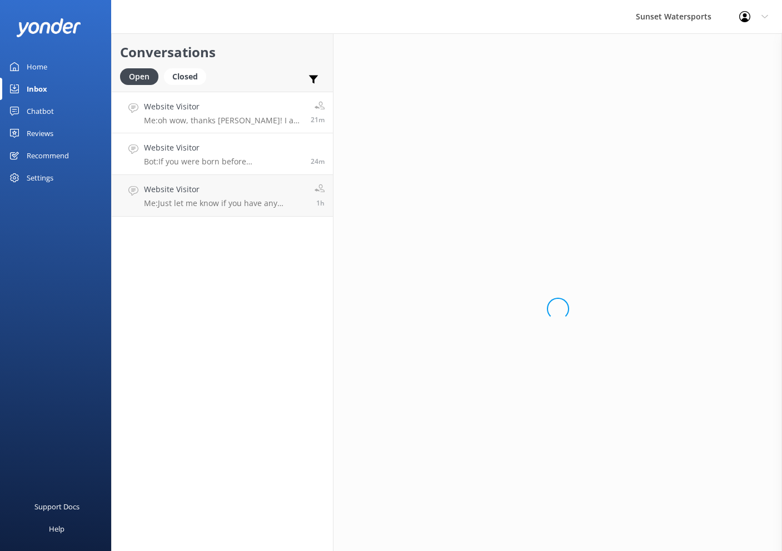
click at [227, 142] on link "Website Visitor Bot: If you were born before January 1, 1988, you do not need a…" at bounding box center [222, 154] width 221 height 42
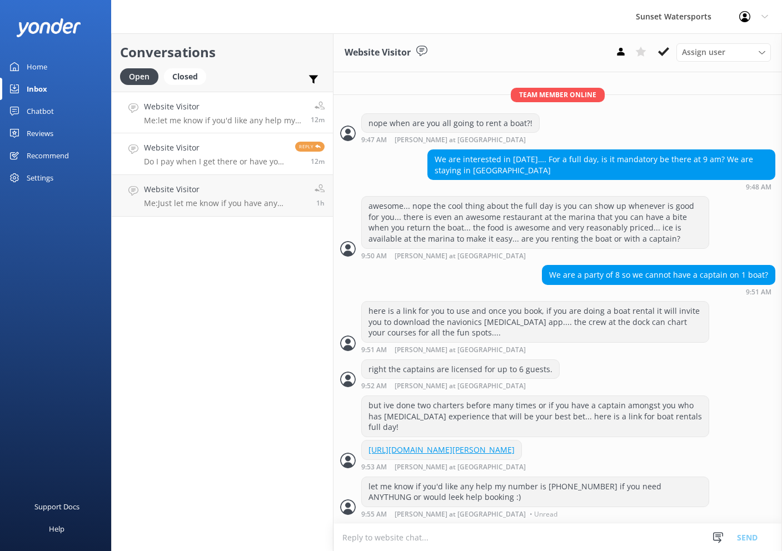
click at [265, 161] on p "Do I pay when I get there or have you taken it from card?" at bounding box center [215, 162] width 143 height 10
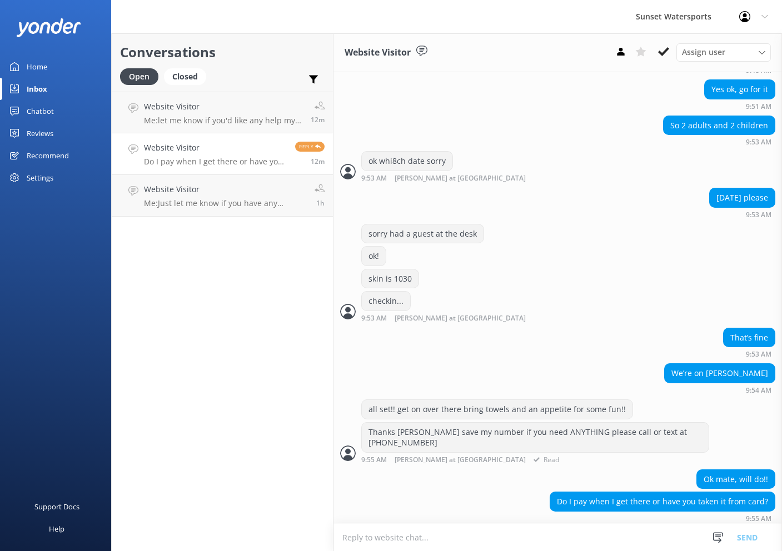
scroll to position [947, 0]
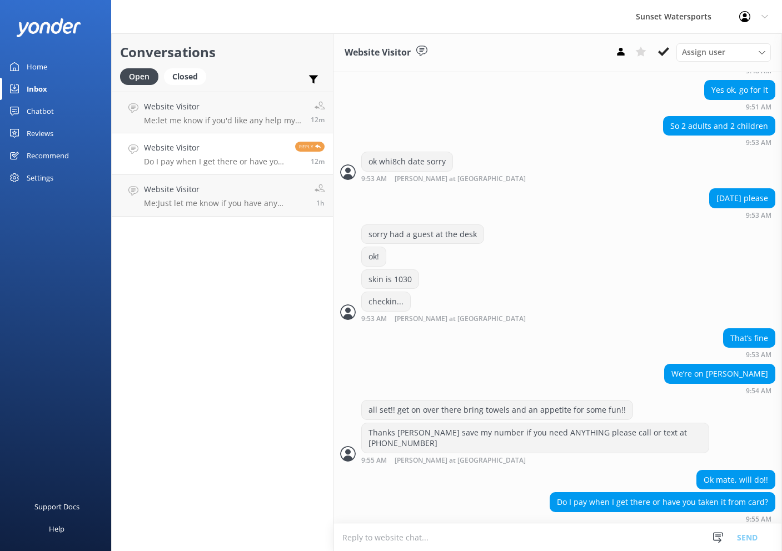
click at [483, 535] on textarea at bounding box center [557, 537] width 449 height 27
type textarea "already paid!"
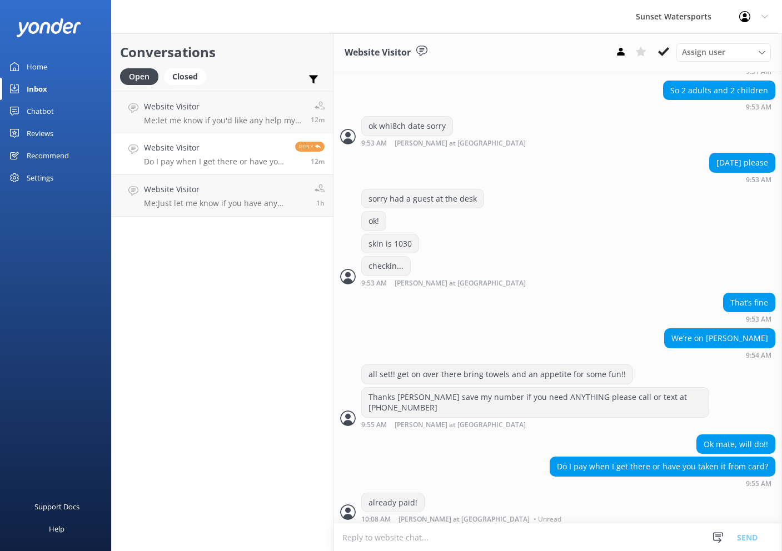
scroll to position [0, 0]
click at [234, 114] on div "Website Visitor Me: let me know if you'd like any help my number is 3058499615 …" at bounding box center [223, 113] width 158 height 24
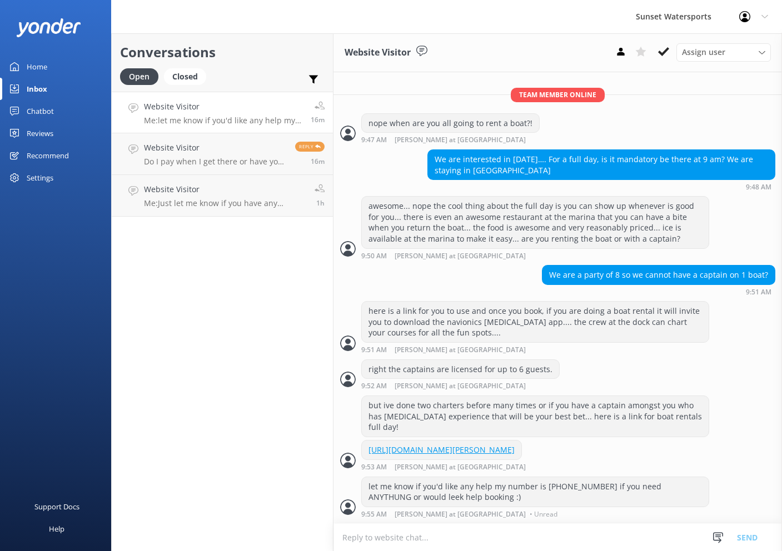
scroll to position [208, 0]
click at [216, 101] on h4 "Website Visitor" at bounding box center [215, 107] width 143 height 12
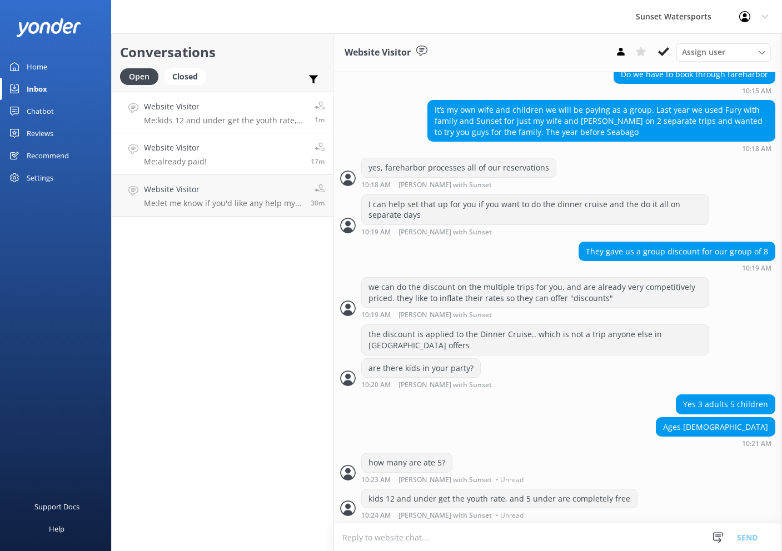
click at [220, 156] on link "Website Visitor Me: already paid! 17m" at bounding box center [222, 154] width 221 height 42
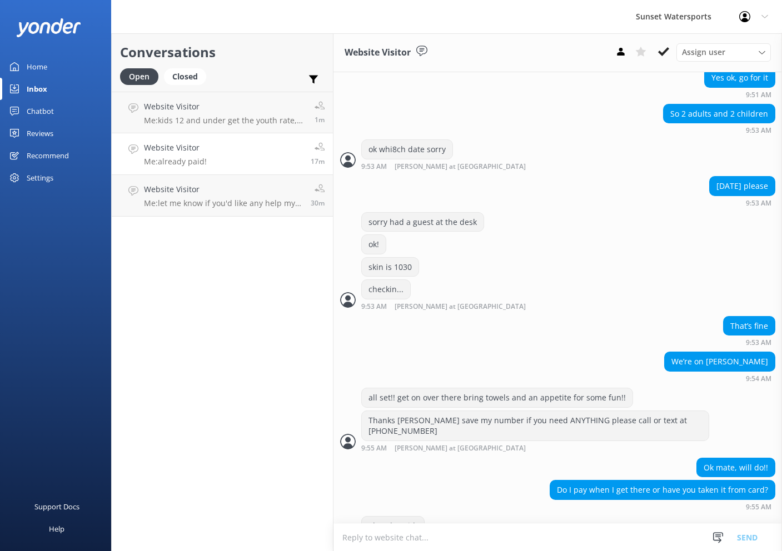
scroll to position [983, 0]
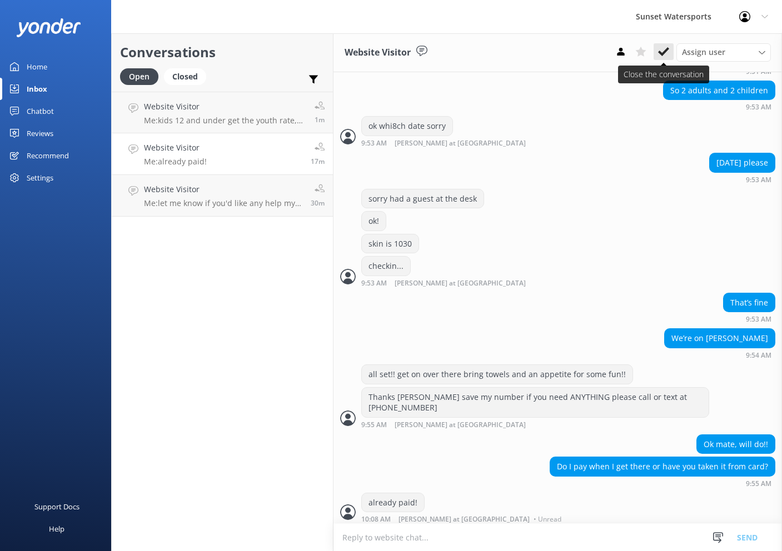
click at [667, 51] on icon at bounding box center [663, 51] width 11 height 11
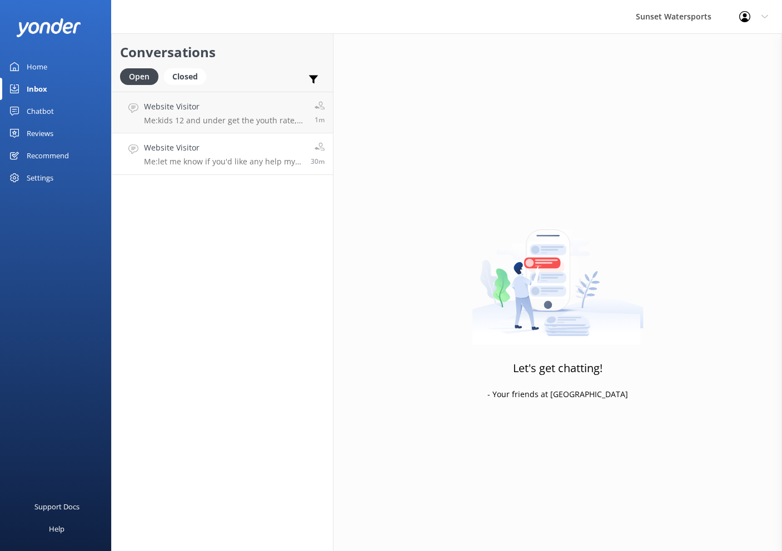
click at [238, 151] on h4 "Website Visitor" at bounding box center [223, 148] width 158 height 12
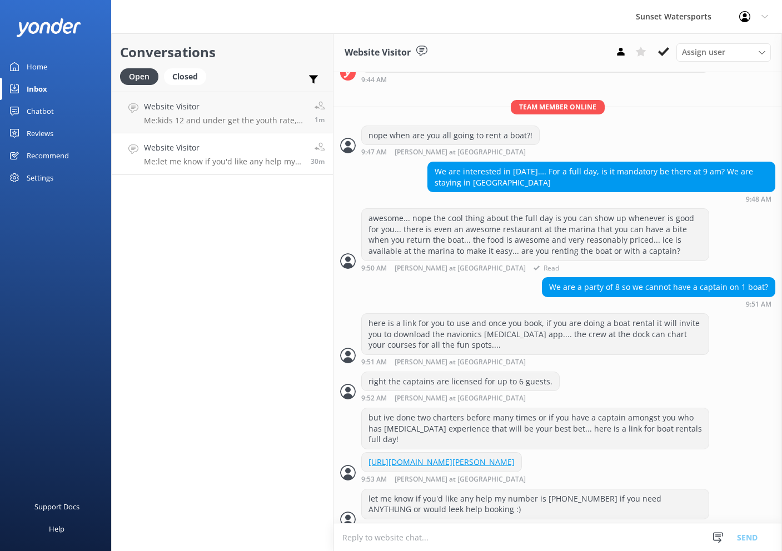
scroll to position [208, 0]
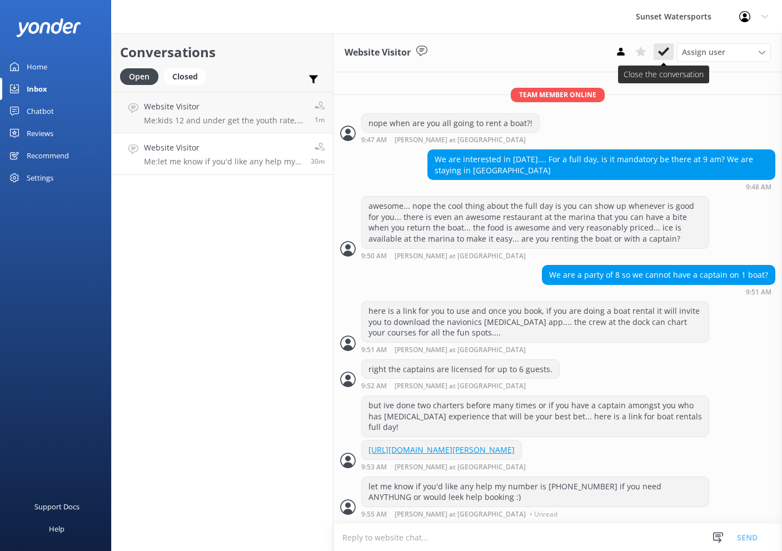
click at [659, 49] on icon at bounding box center [663, 51] width 11 height 11
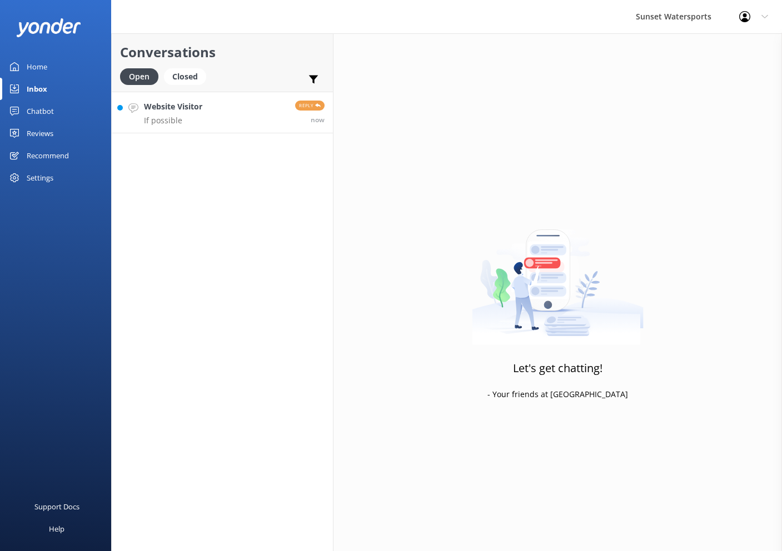
click at [284, 95] on link "Website Visitor If possible Reply now" at bounding box center [222, 113] width 221 height 42
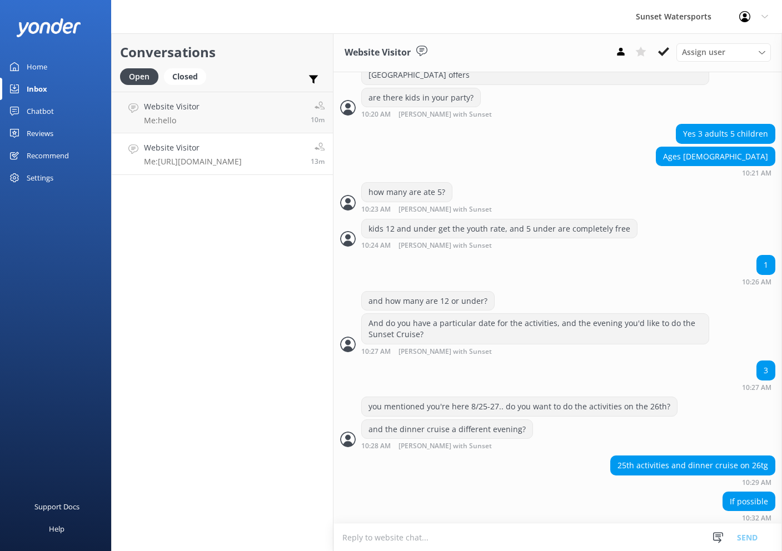
scroll to position [1102, 0]
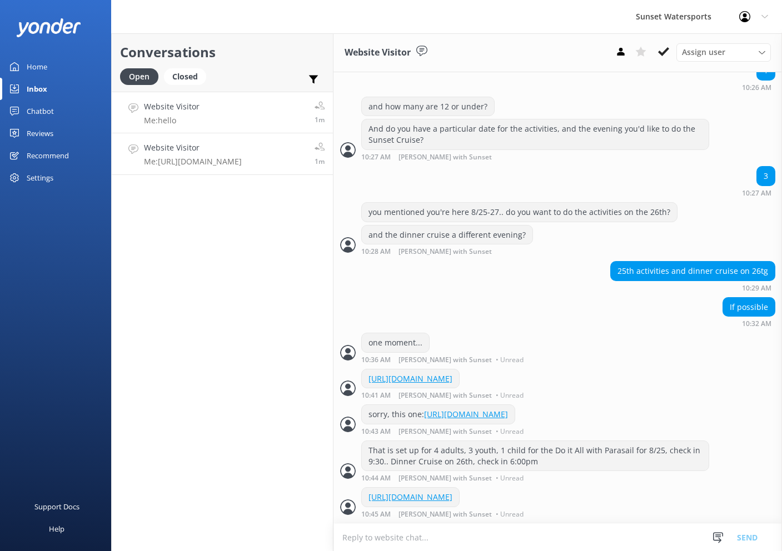
click at [271, 123] on link "Website Visitor Me: hello 1m" at bounding box center [222, 113] width 221 height 42
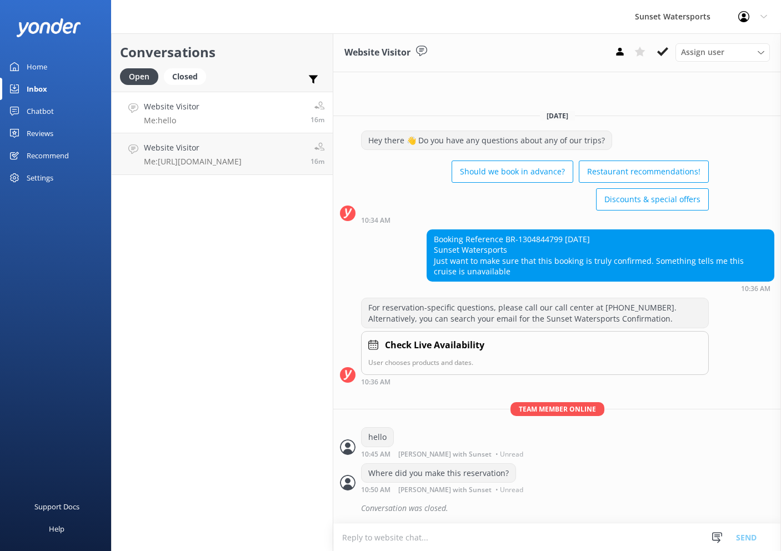
scroll to position [0, 1]
click at [250, 175] on div "Conversations Open Closed Important Assigned to me Unassigned Website Visitor M…" at bounding box center [222, 292] width 222 height 518
click at [242, 160] on p "Me: https://fareharbor.com/embeds/book/sunsetwatersportskeywest/cart/?u=f15a04e…" at bounding box center [193, 162] width 98 height 10
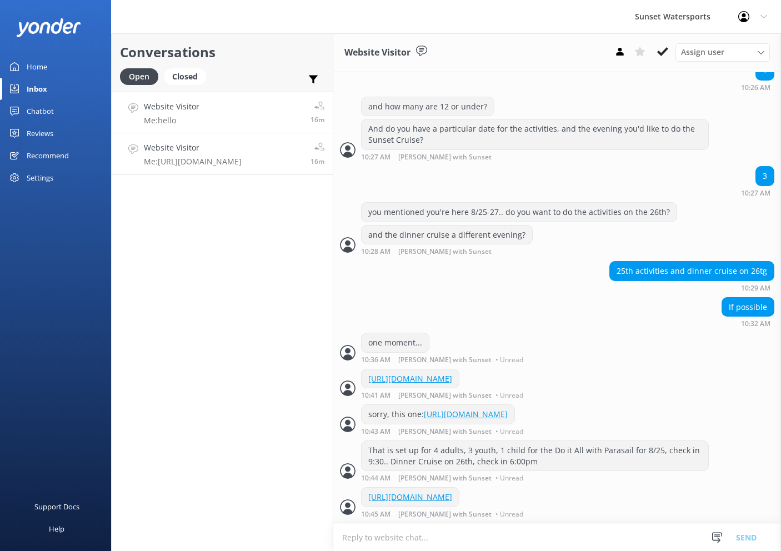
click at [246, 118] on link "Website Visitor Me: hello 16m" at bounding box center [222, 113] width 221 height 42
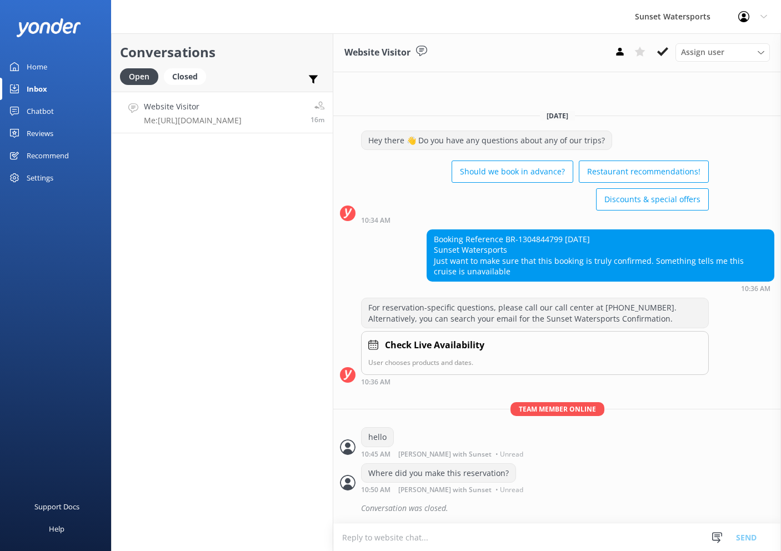
click at [247, 133] on link "Website Visitor Me: https://fareharbor.com/embeds/book/sunsetwatersportskeywest…" at bounding box center [222, 113] width 221 height 42
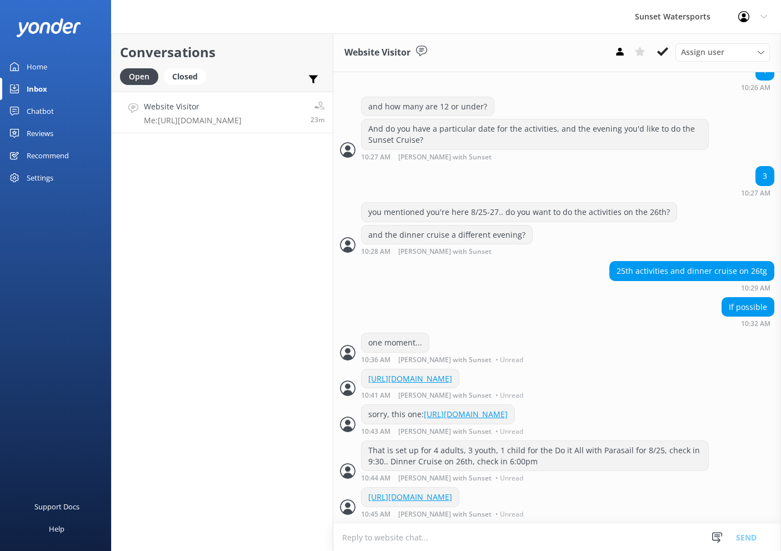
scroll to position [0, 1]
click at [190, 175] on div "Conversations Open Closed Important Assigned to me Unassigned Website Visitor M…" at bounding box center [222, 292] width 222 height 518
click at [192, 81] on div "Closed" at bounding box center [185, 76] width 42 height 17
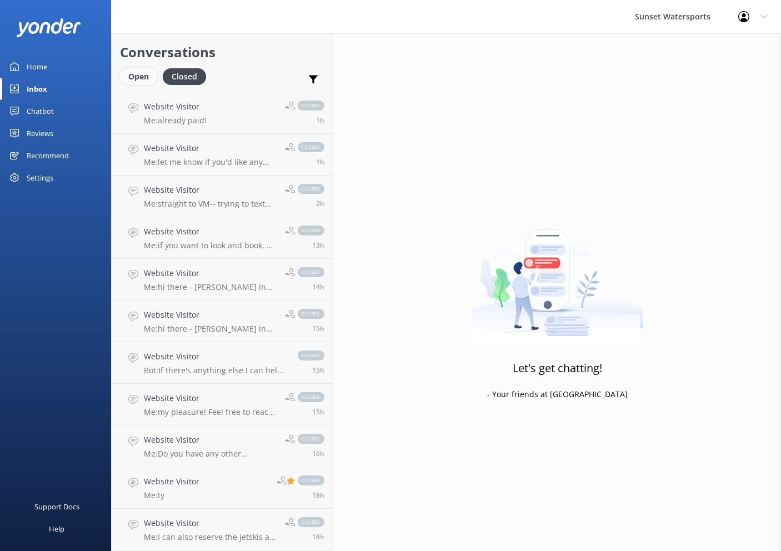
click at [145, 77] on div "Open" at bounding box center [138, 76] width 37 height 17
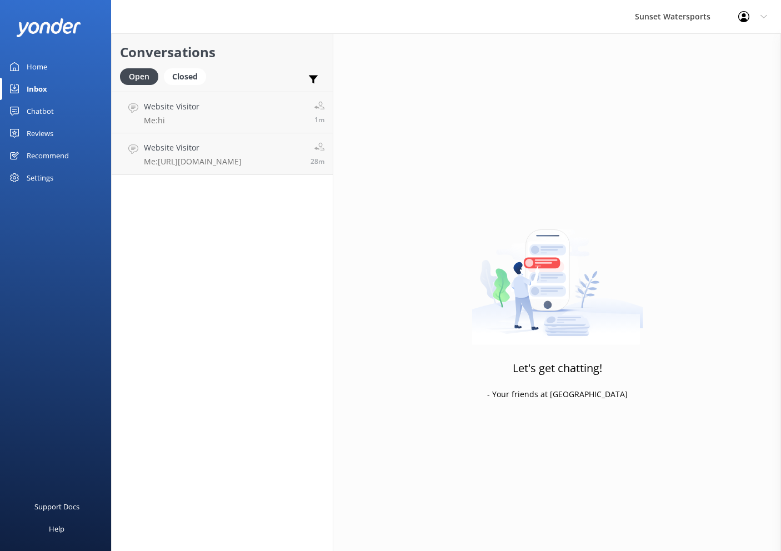
click at [253, 90] on div "Open Closed Important Assigned to me Unassigned" at bounding box center [222, 81] width 205 height 27
click at [254, 102] on link "Website Visitor Me: hi 1m" at bounding box center [222, 113] width 221 height 42
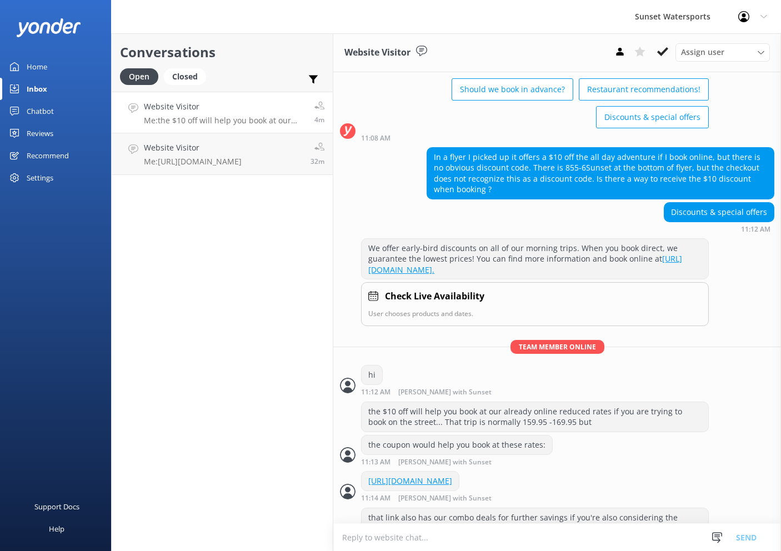
scroll to position [122, 0]
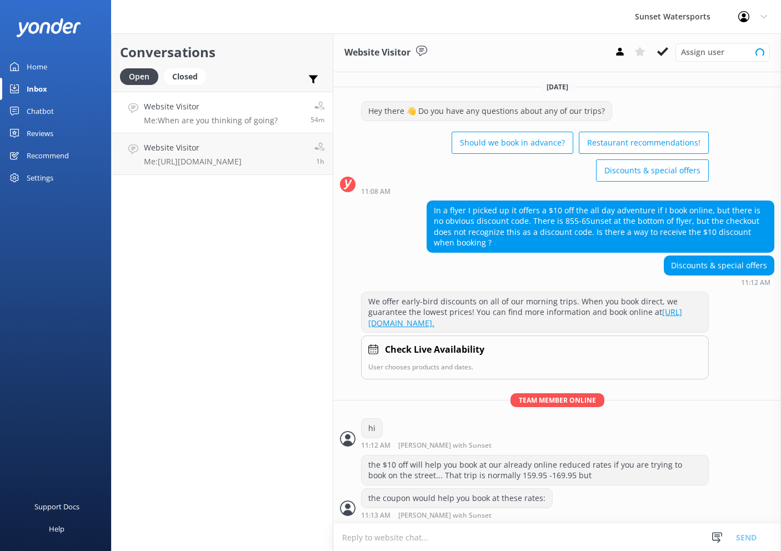
scroll to position [122, 0]
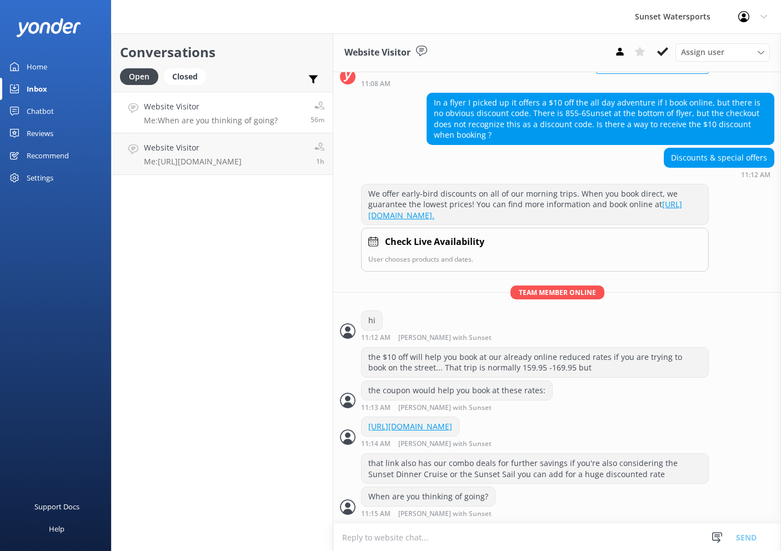
click at [218, 229] on div "Conversations Open Closed Important Assigned to me Unassigned Website Visitor M…" at bounding box center [222, 292] width 222 height 518
click at [272, 115] on div "Website Visitor Bot: I'm sorry for the inconvenience. Please contact our office…" at bounding box center [223, 113] width 158 height 24
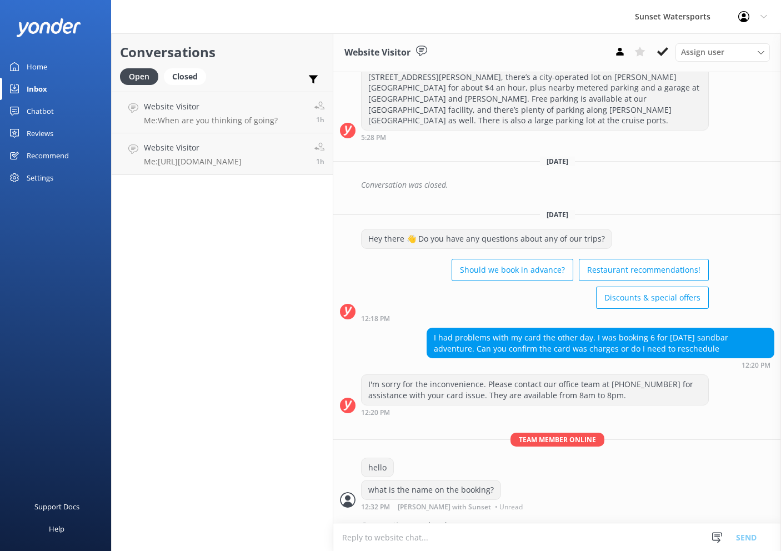
scroll to position [180, 0]
